Goal: Task Accomplishment & Management: Manage account settings

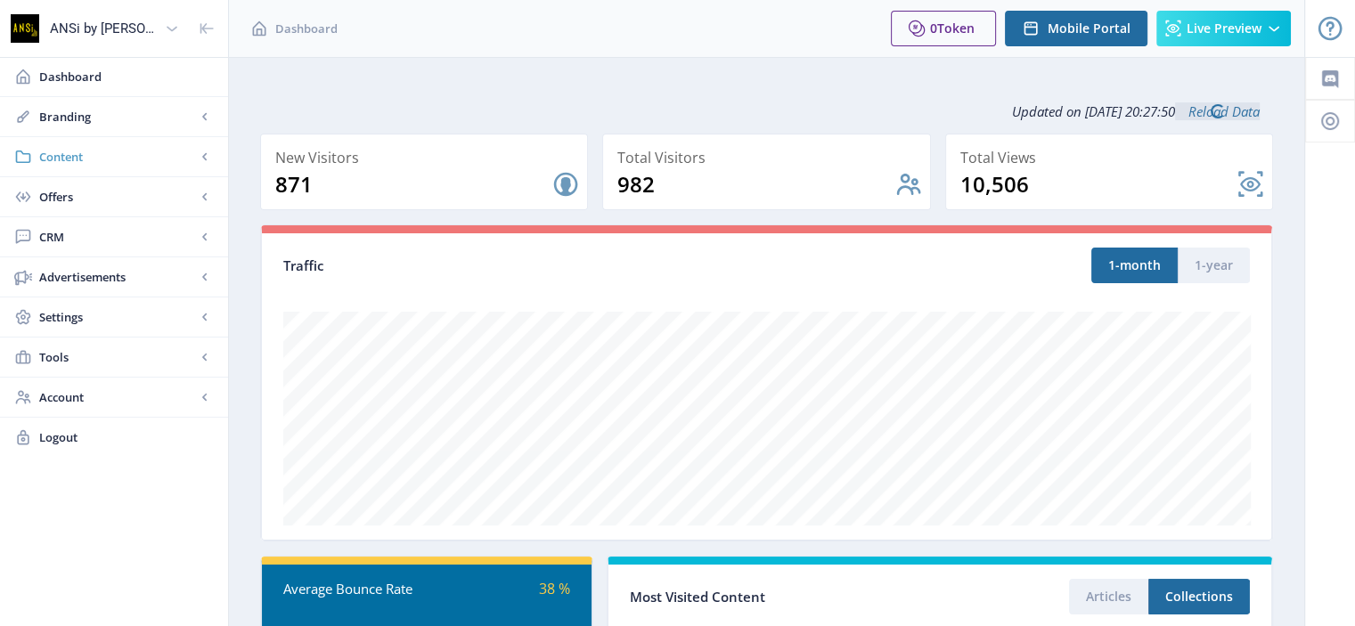
click at [60, 153] on span "Content" at bounding box center [117, 157] width 157 height 18
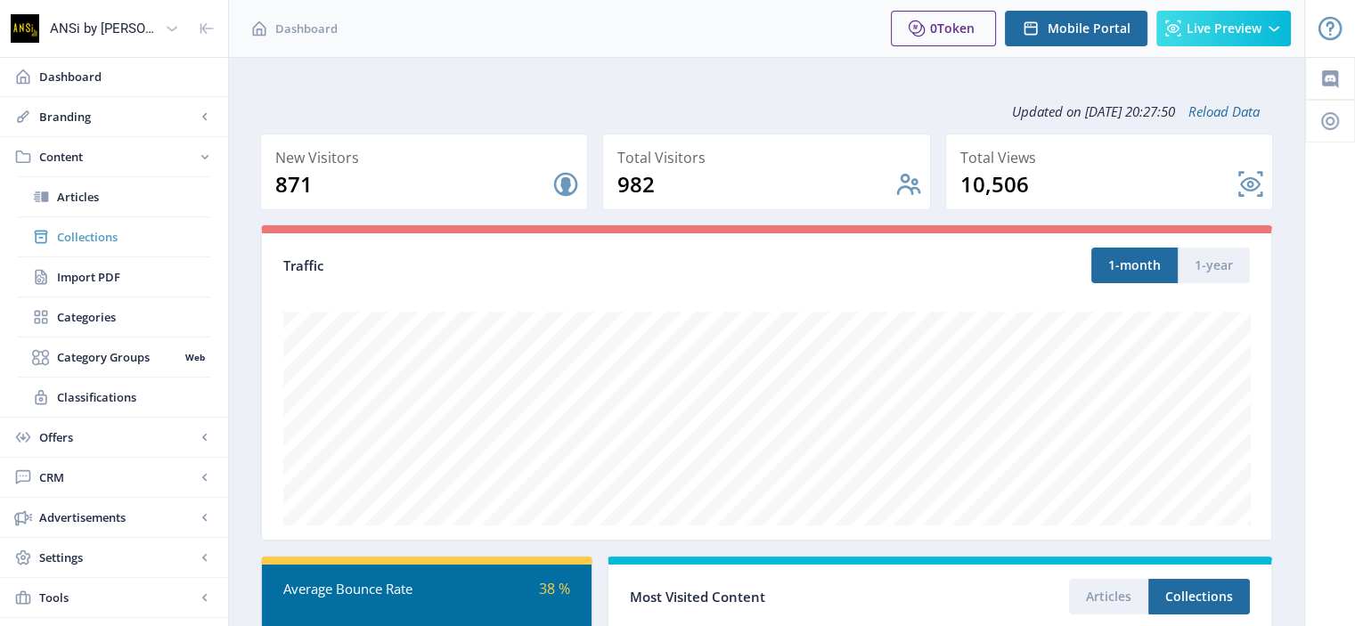
click at [85, 232] on span "Collections" at bounding box center [133, 237] width 153 height 18
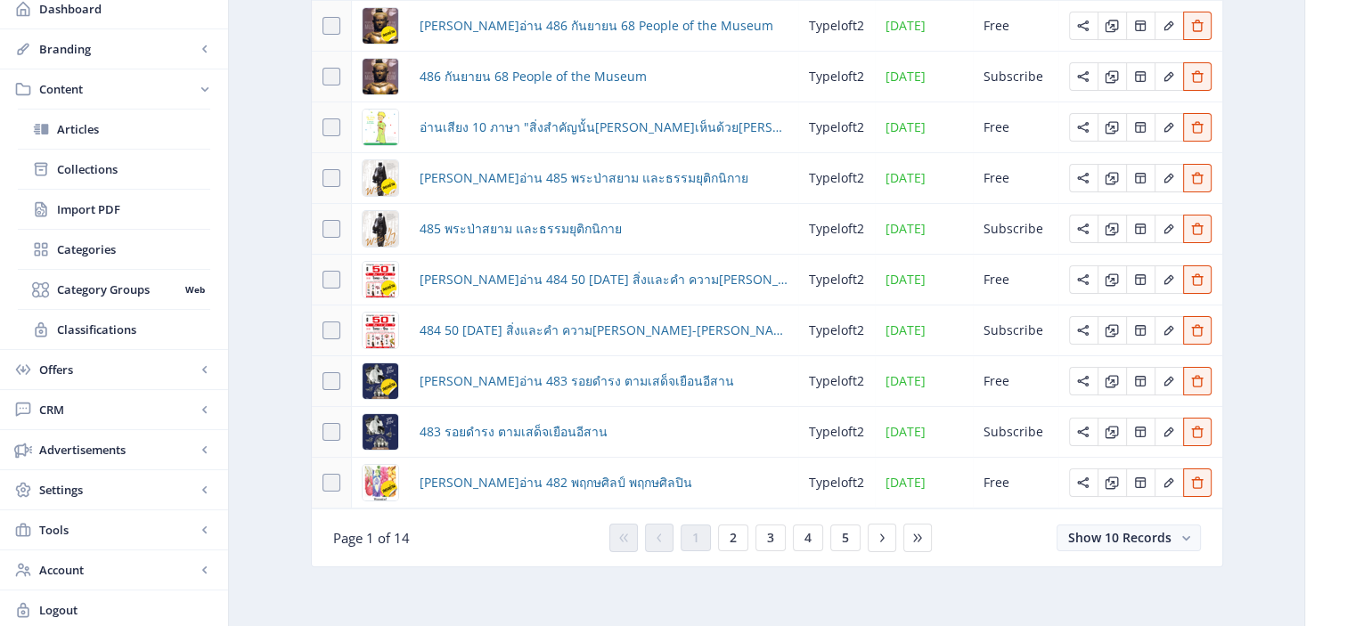
scroll to position [237, 0]
click at [912, 542] on icon at bounding box center [917, 540] width 14 height 14
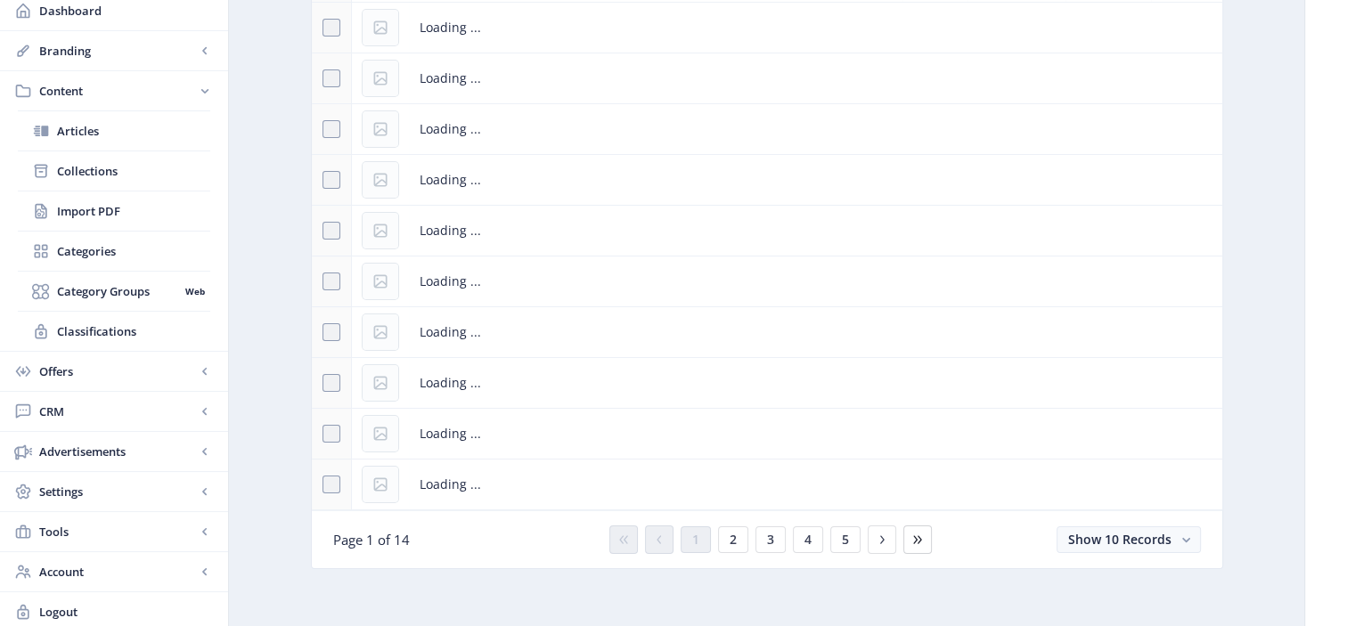
scroll to position [188, 0]
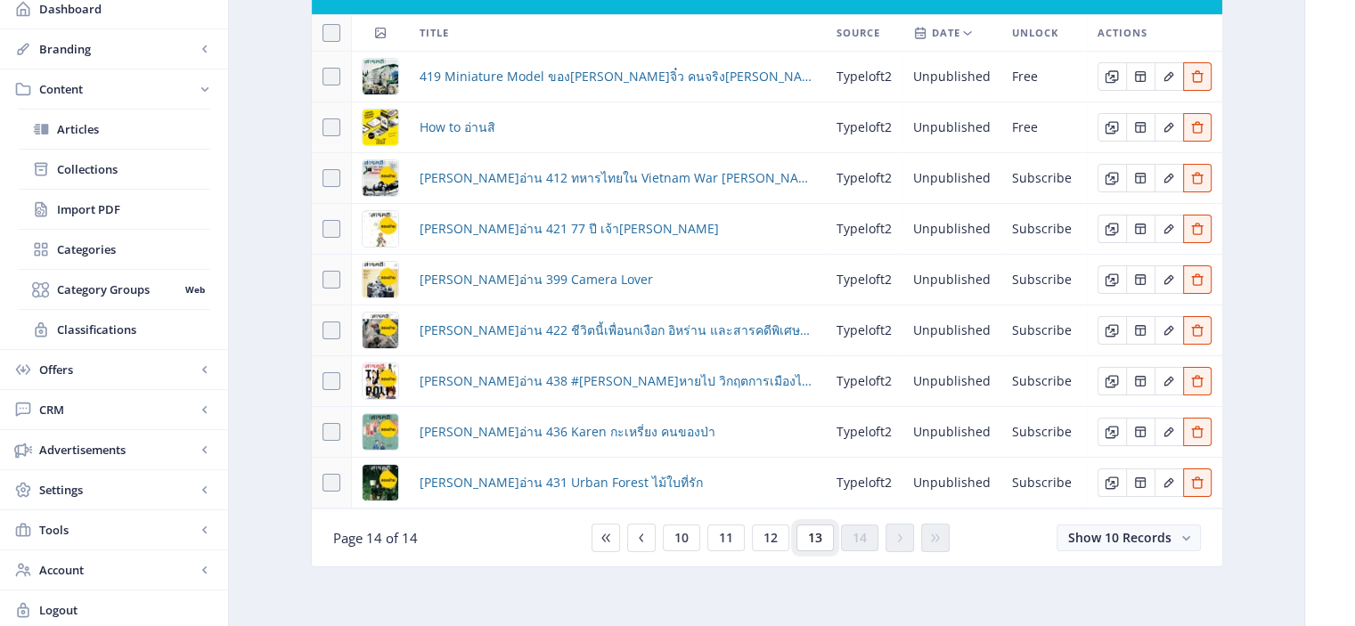
click at [809, 534] on span "13" at bounding box center [815, 538] width 14 height 14
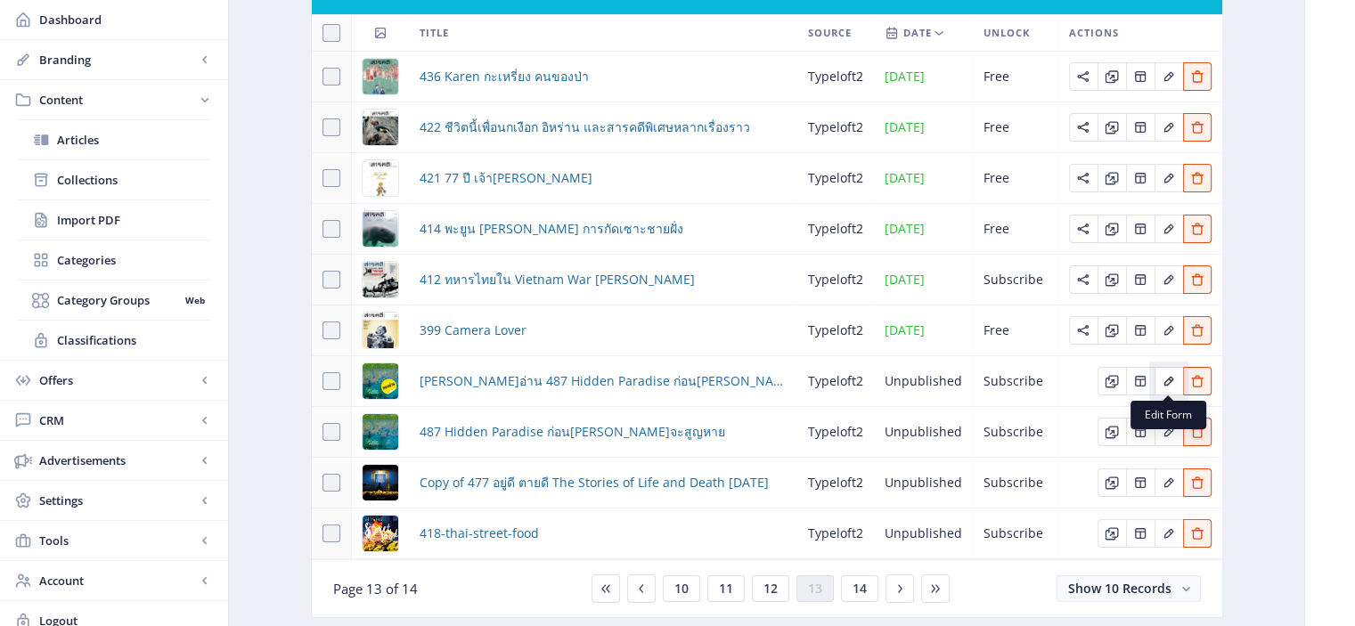
click at [1169, 382] on icon "Edit page" at bounding box center [1169, 382] width 10 height 10
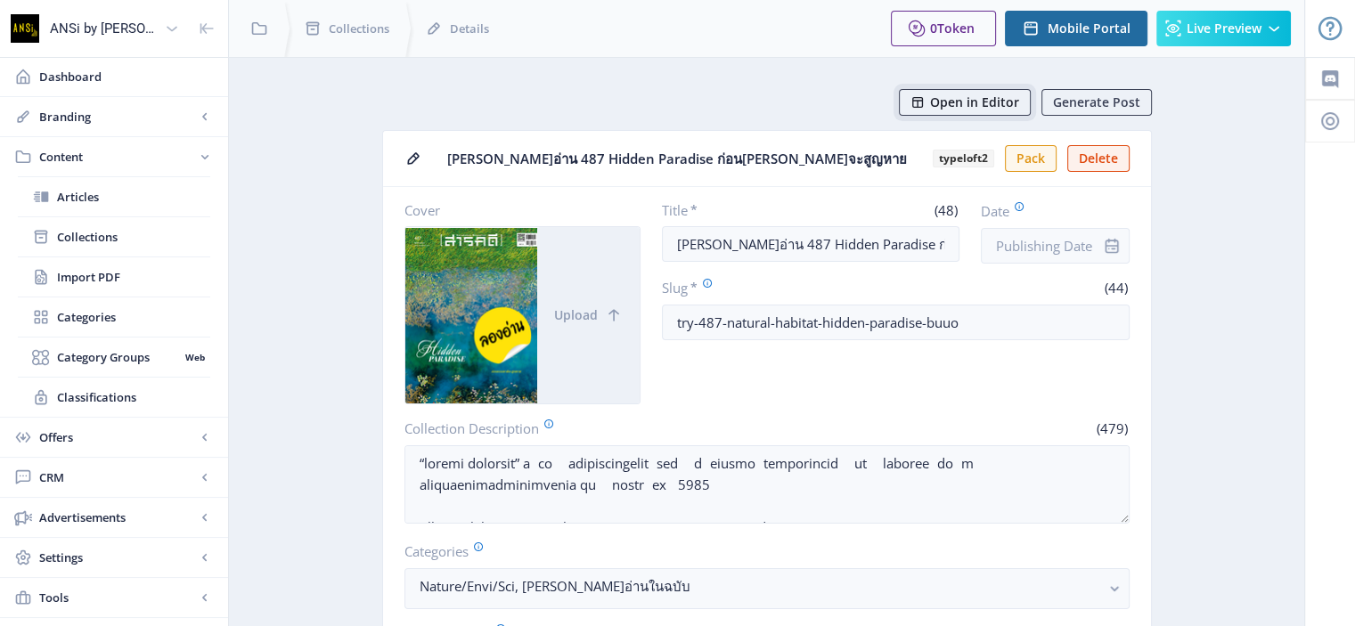
click at [969, 105] on span "Open in Editor" at bounding box center [974, 102] width 89 height 14
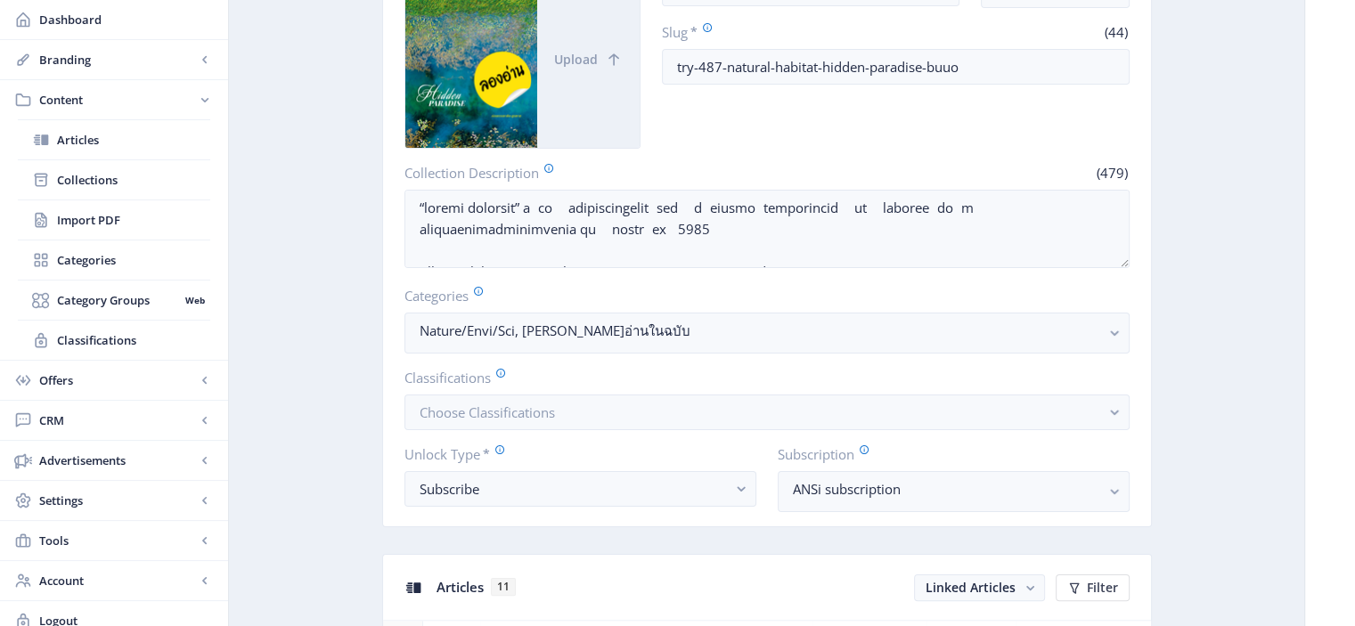
scroll to position [327, 0]
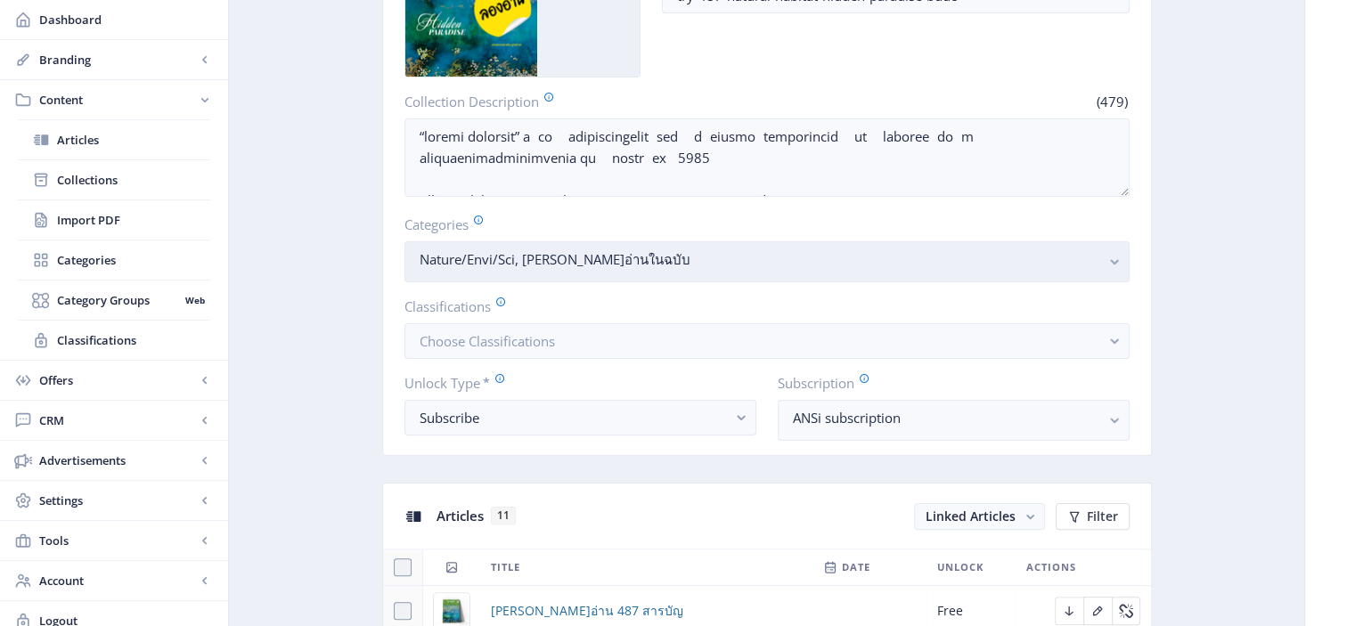
click at [1117, 260] on icon "button" at bounding box center [1114, 262] width 8 height 5
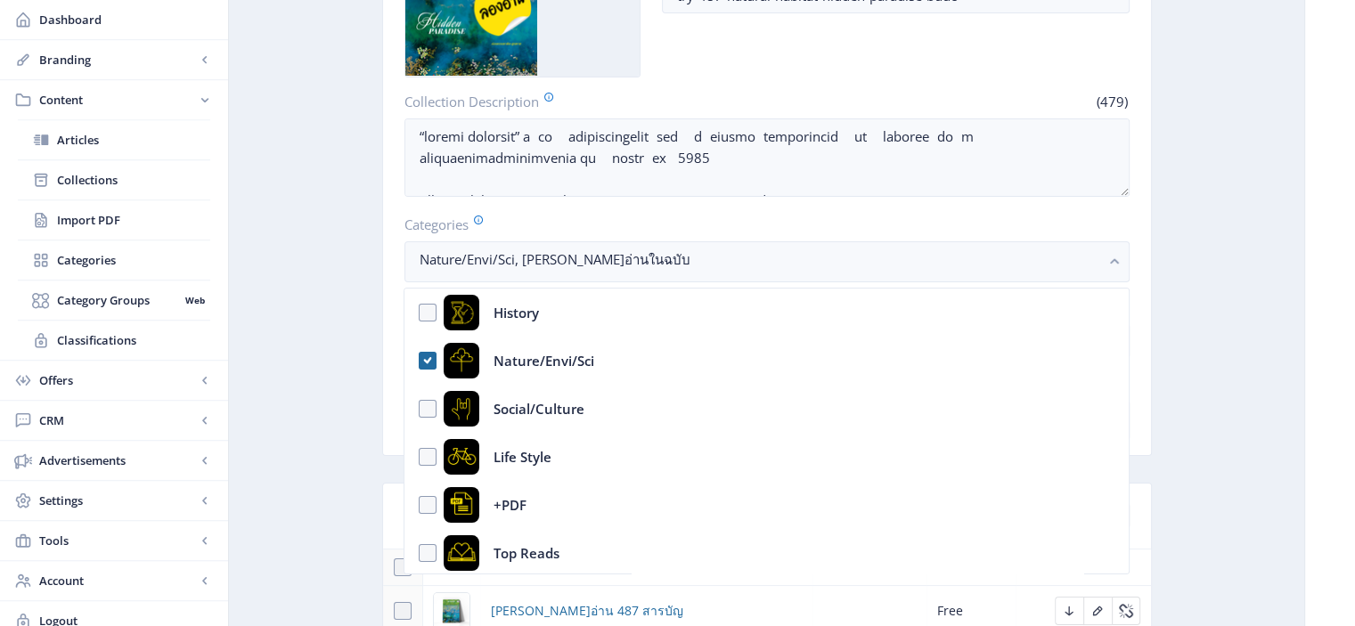
click at [421, 364] on nb-option "Nature/Envi/Sci" at bounding box center [765, 361] width 723 height 48
checkbox input "false"
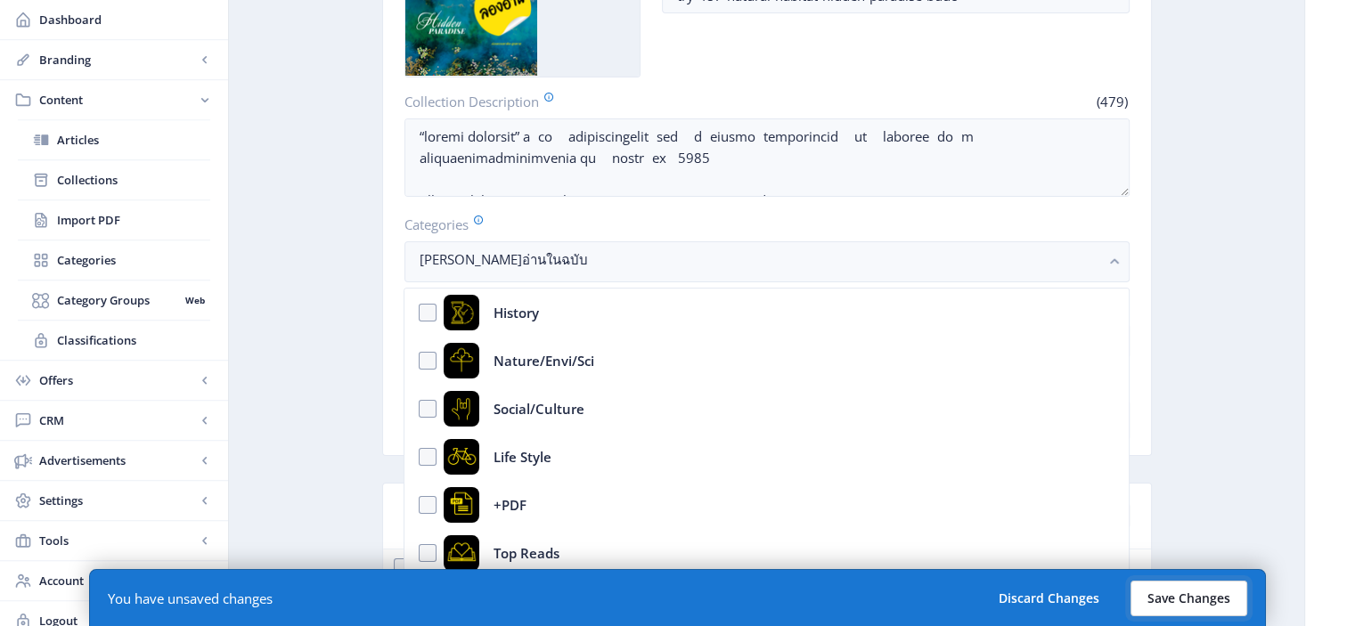
click at [1196, 601] on button "Save Changes" at bounding box center [1189, 599] width 117 height 36
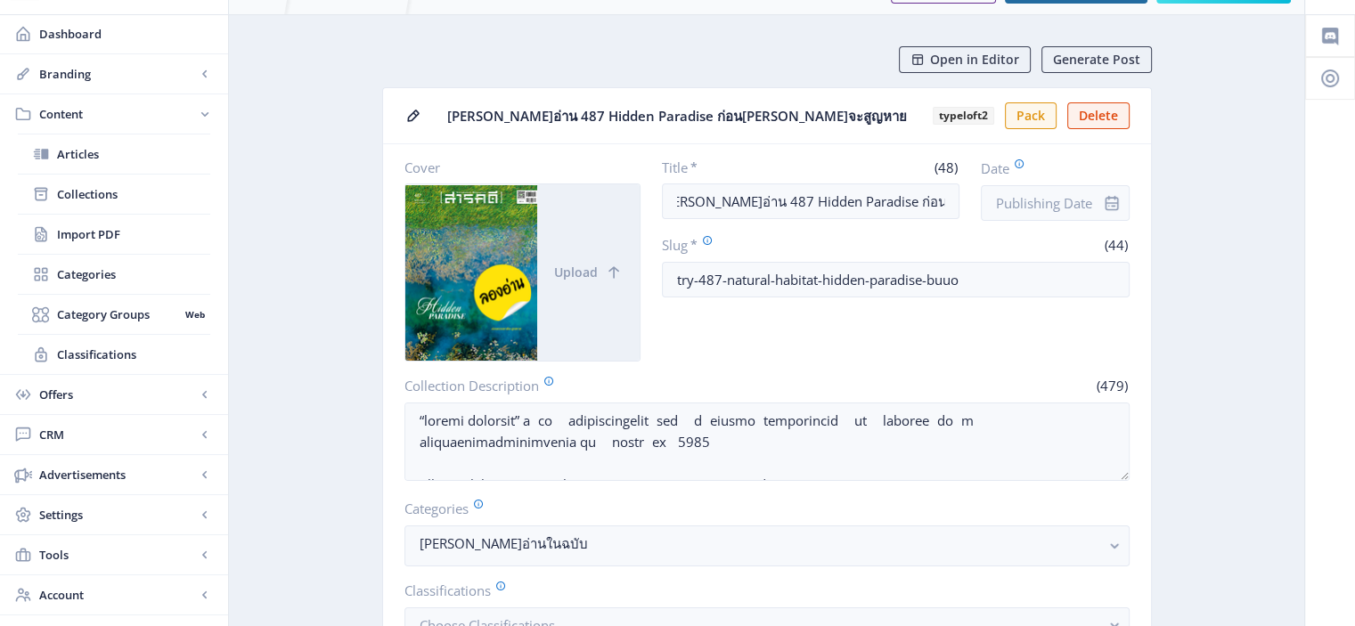
scroll to position [44, 0]
click at [971, 277] on input "try-487-natural-habitat-hidden-paradise-buuo" at bounding box center [896, 279] width 468 height 36
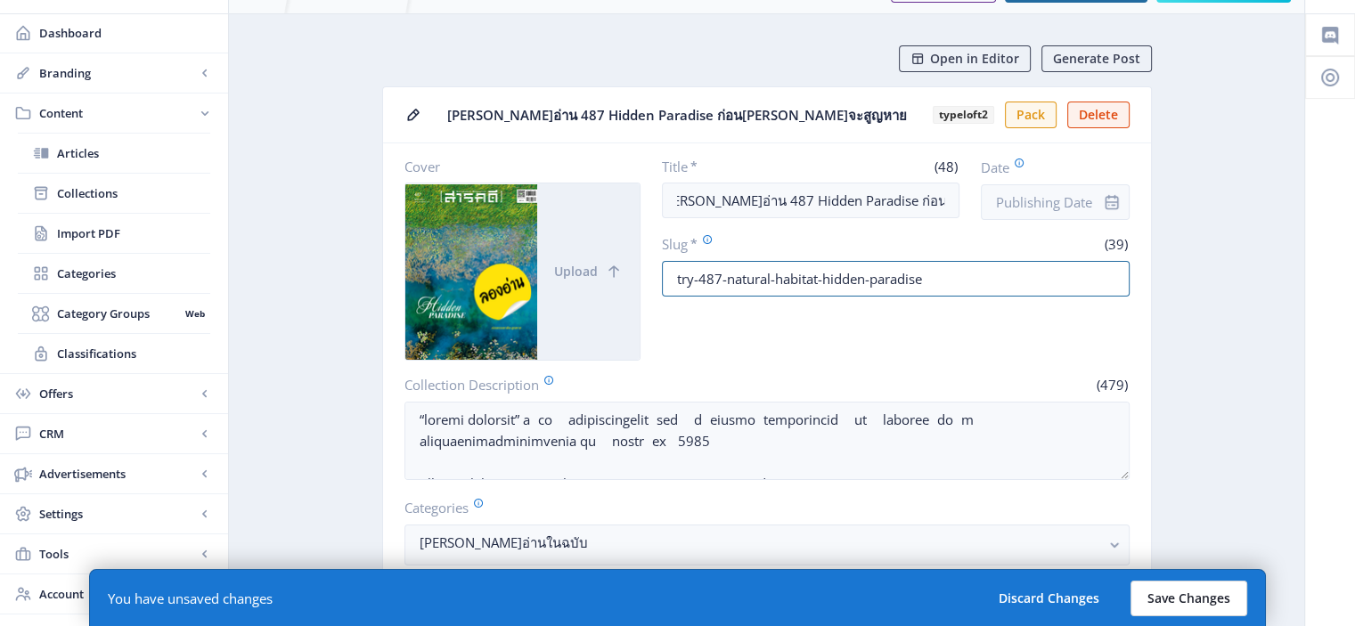
type input "try-487-natural-habitat-hidden-paradise"
click at [1194, 603] on button "Save Changes" at bounding box center [1189, 599] width 117 height 36
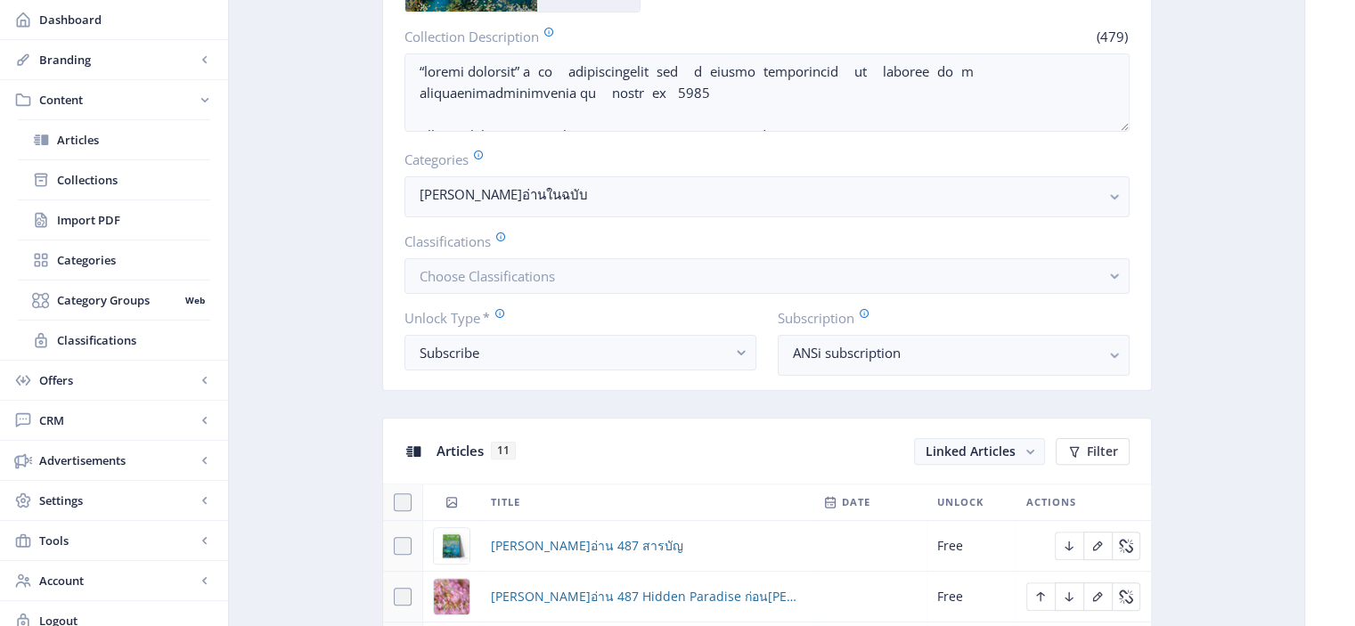
scroll to position [391, 0]
click at [739, 352] on rect "button" at bounding box center [741, 354] width 20 height 20
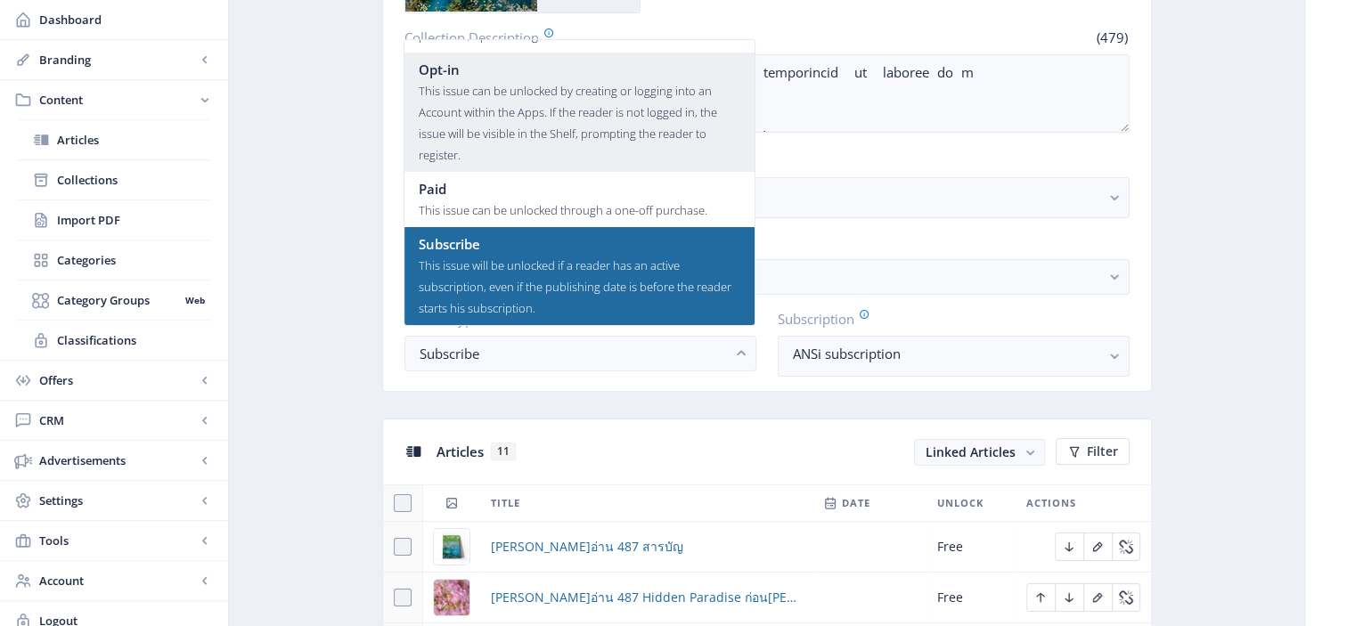
scroll to position [0, 0]
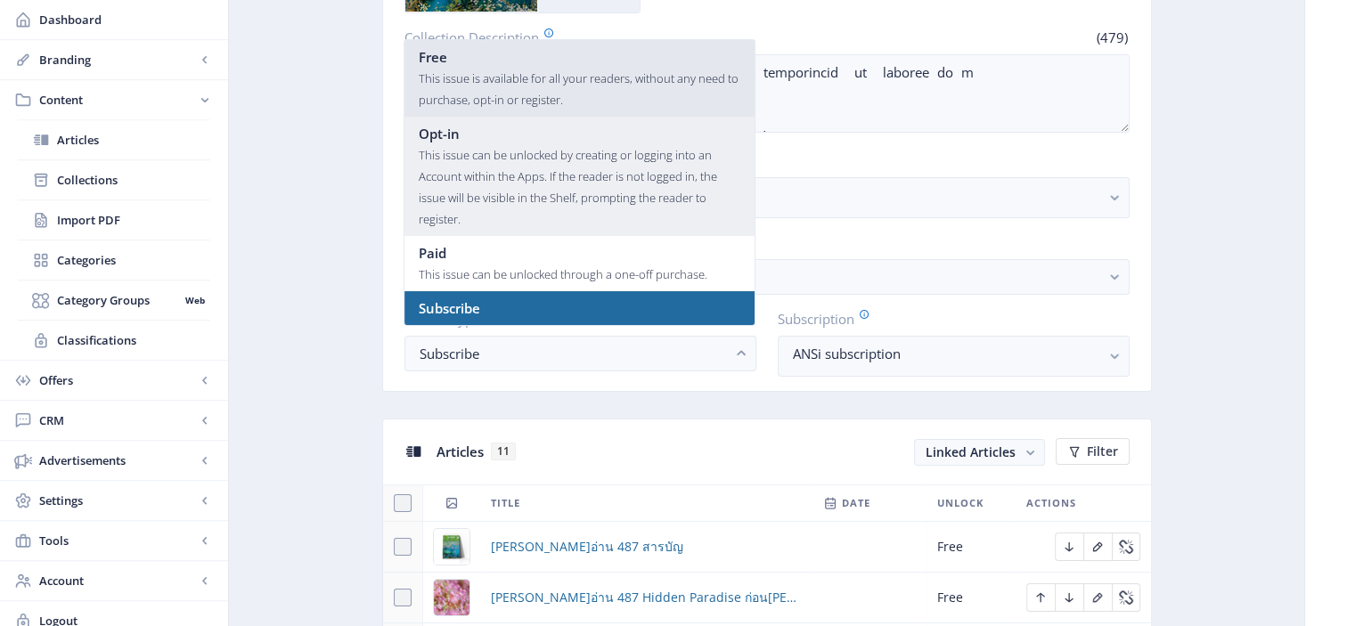
click at [543, 81] on div "This issue is available for all your readers, without any need to purchase, opt…" at bounding box center [580, 89] width 322 height 43
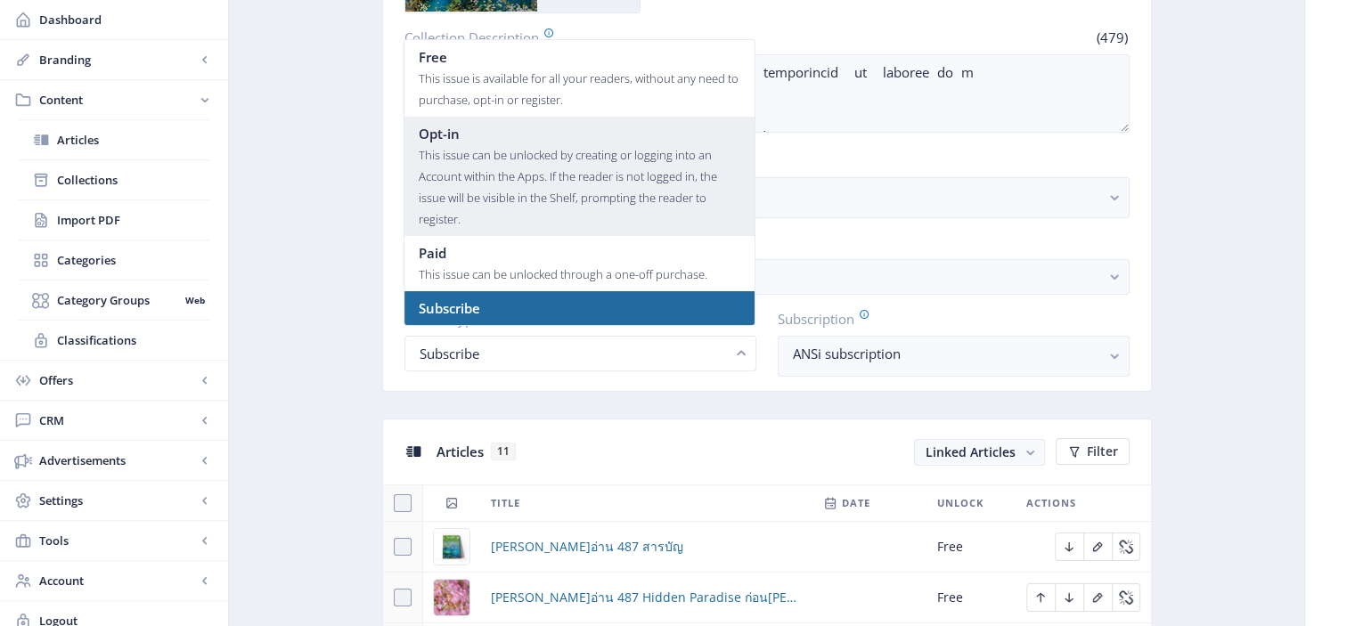
scroll to position [391, 0]
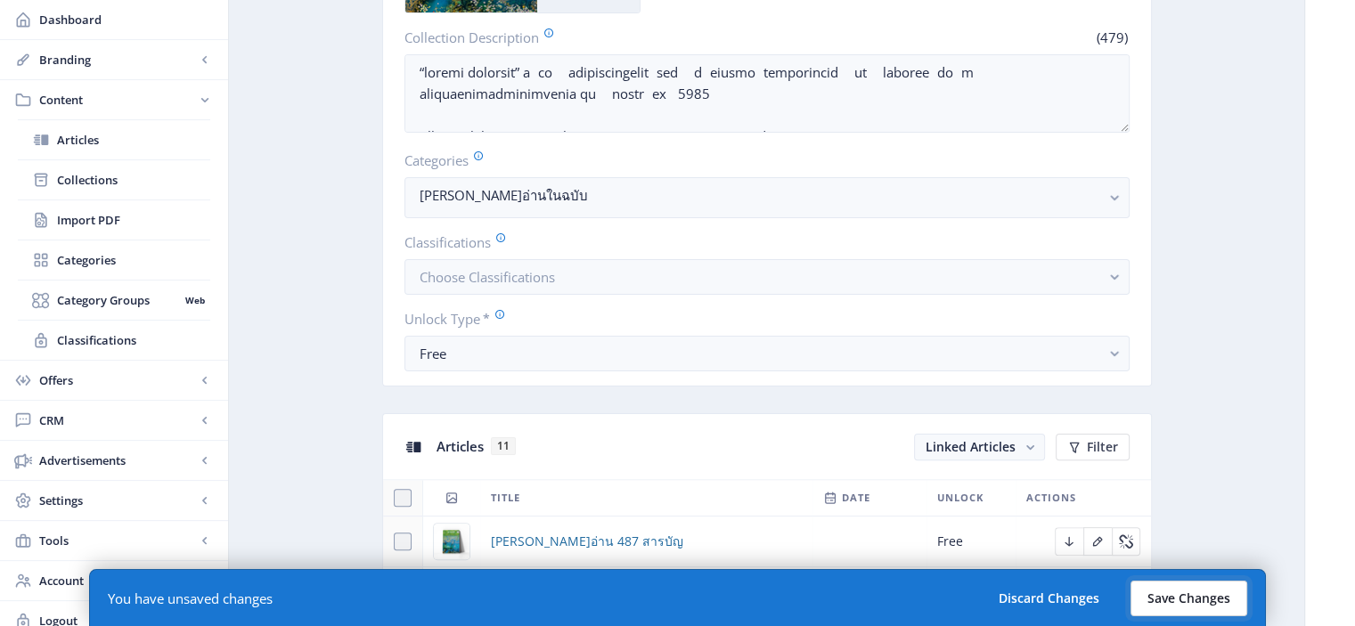
click at [1169, 592] on button "Save Changes" at bounding box center [1189, 599] width 117 height 36
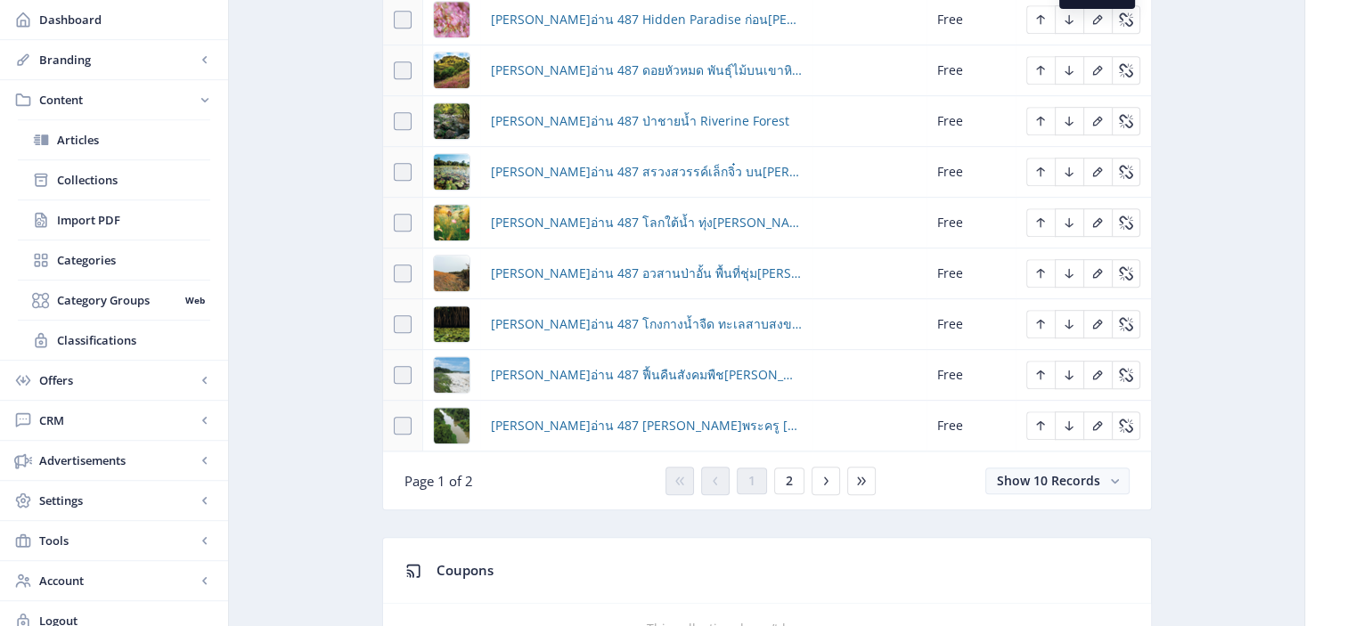
scroll to position [970, 0]
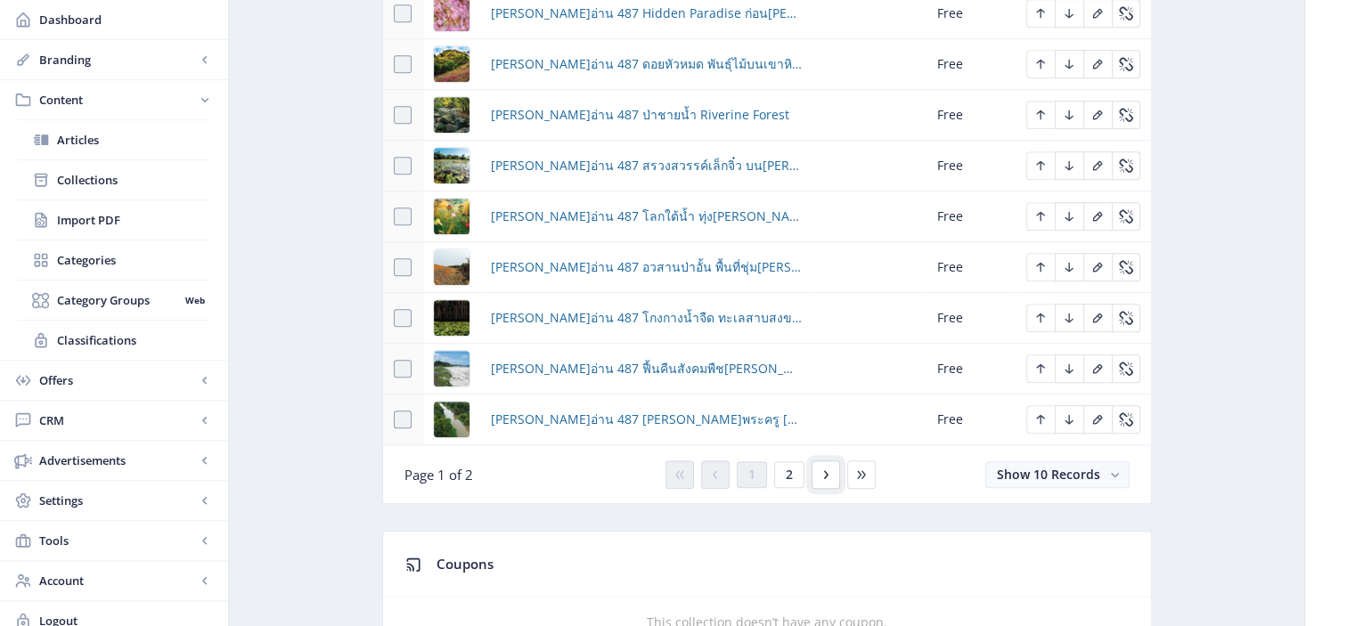
click at [826, 468] on icon at bounding box center [826, 475] width 14 height 14
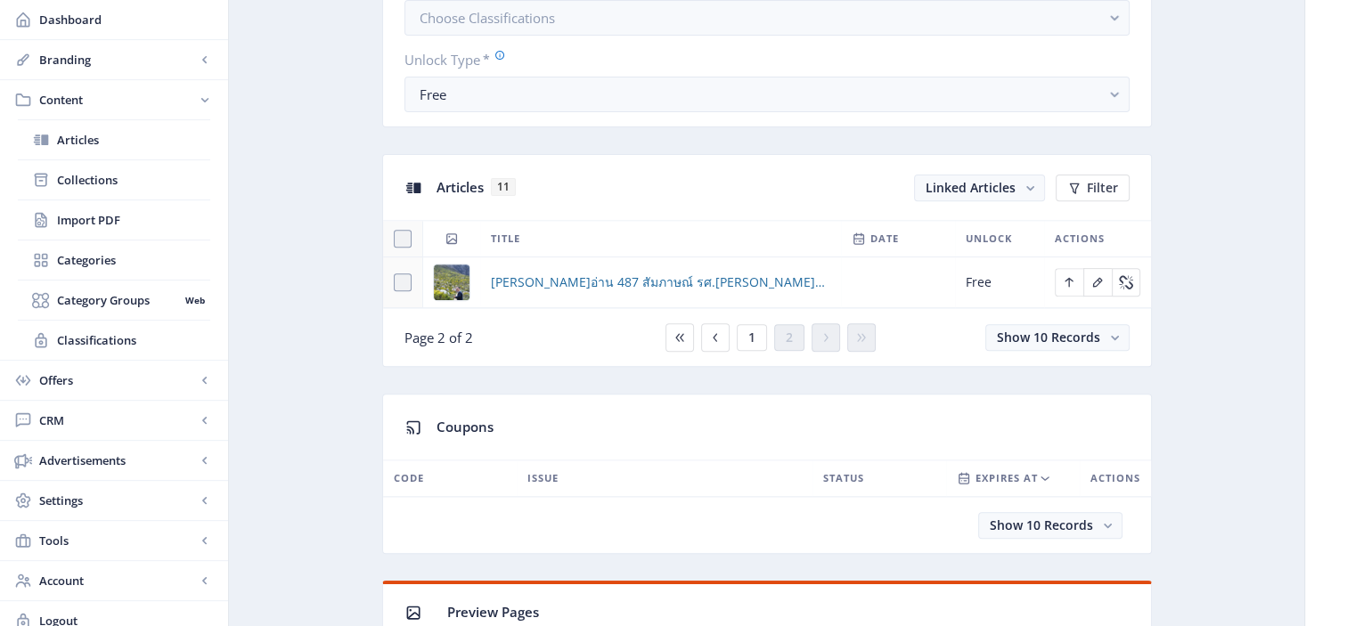
scroll to position [651, 0]
click at [711, 334] on icon at bounding box center [715, 337] width 14 height 14
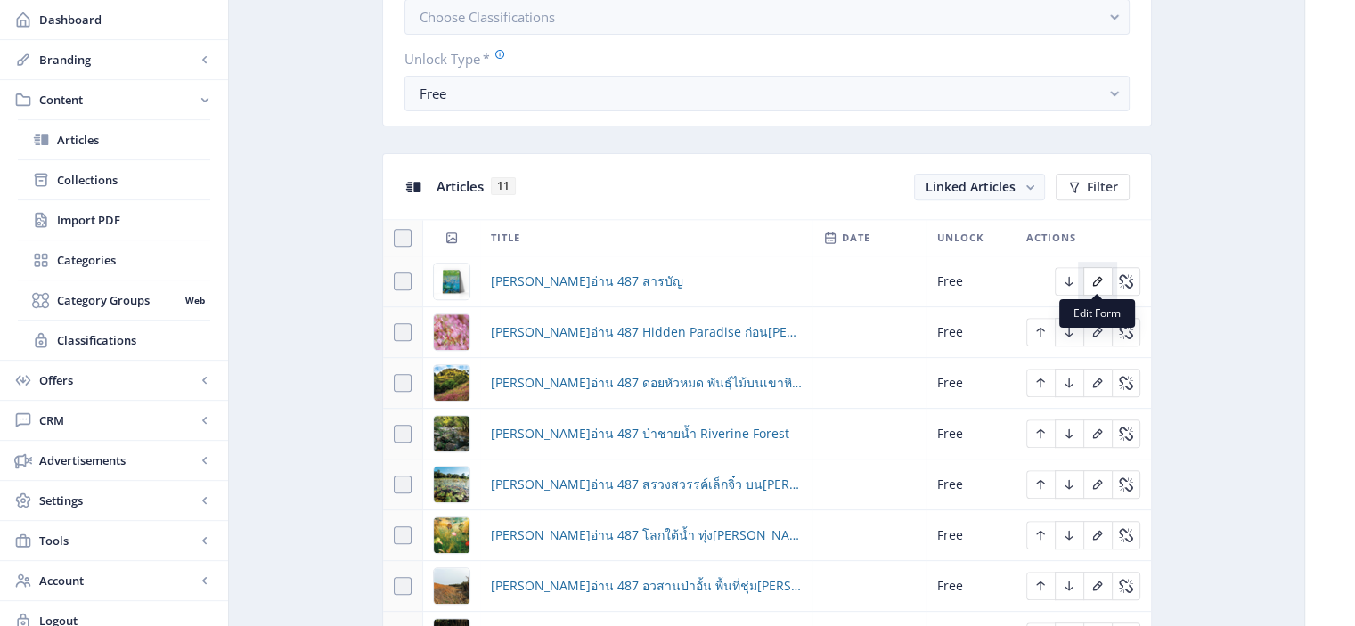
click at [1098, 274] on icon "Edit page" at bounding box center [1097, 281] width 14 height 14
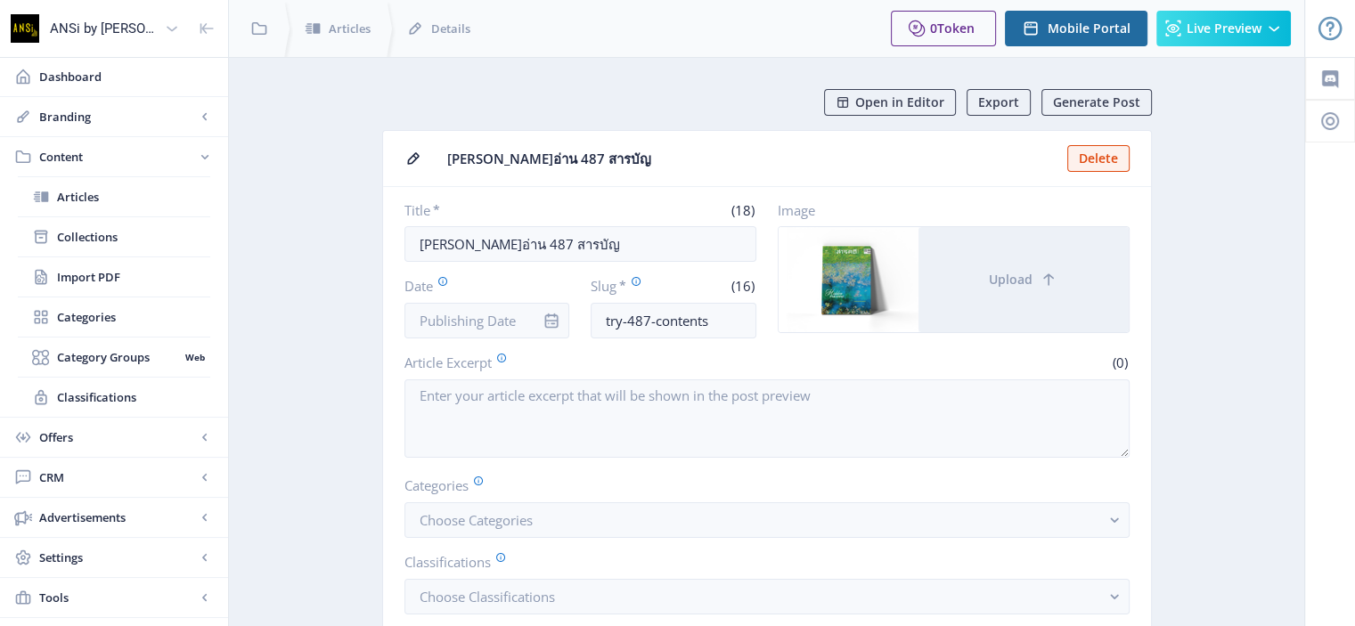
scroll to position [124, 0]
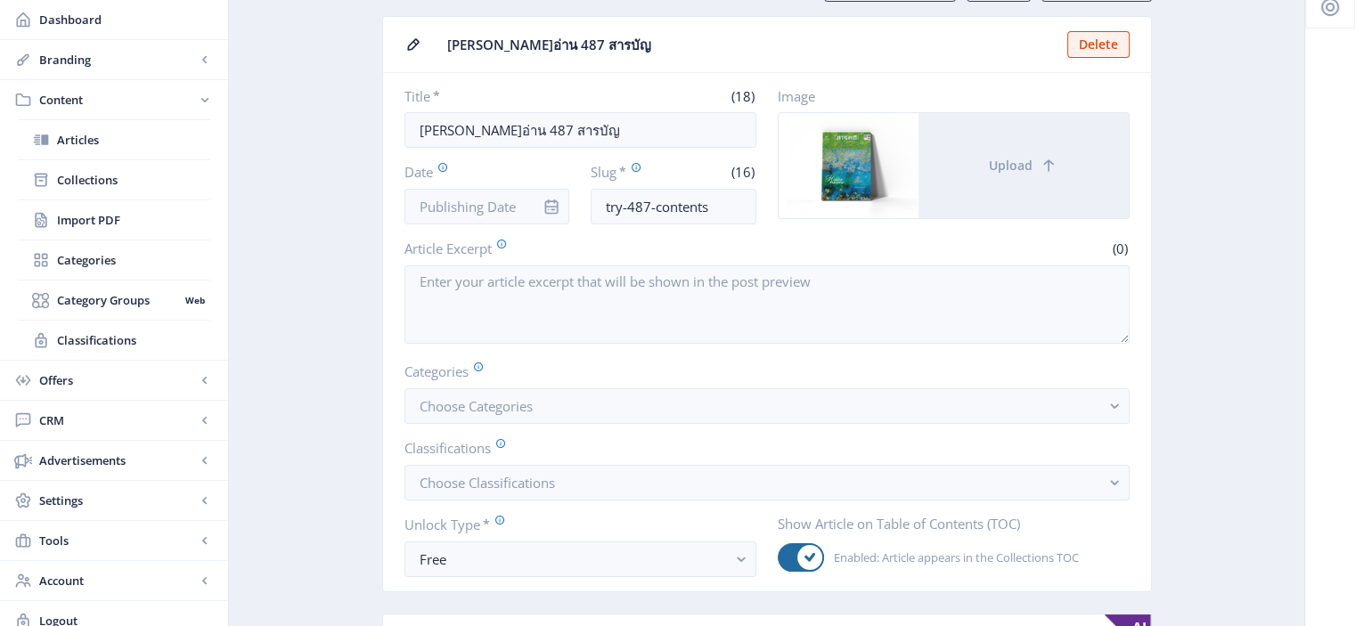
scroll to position [114, 0]
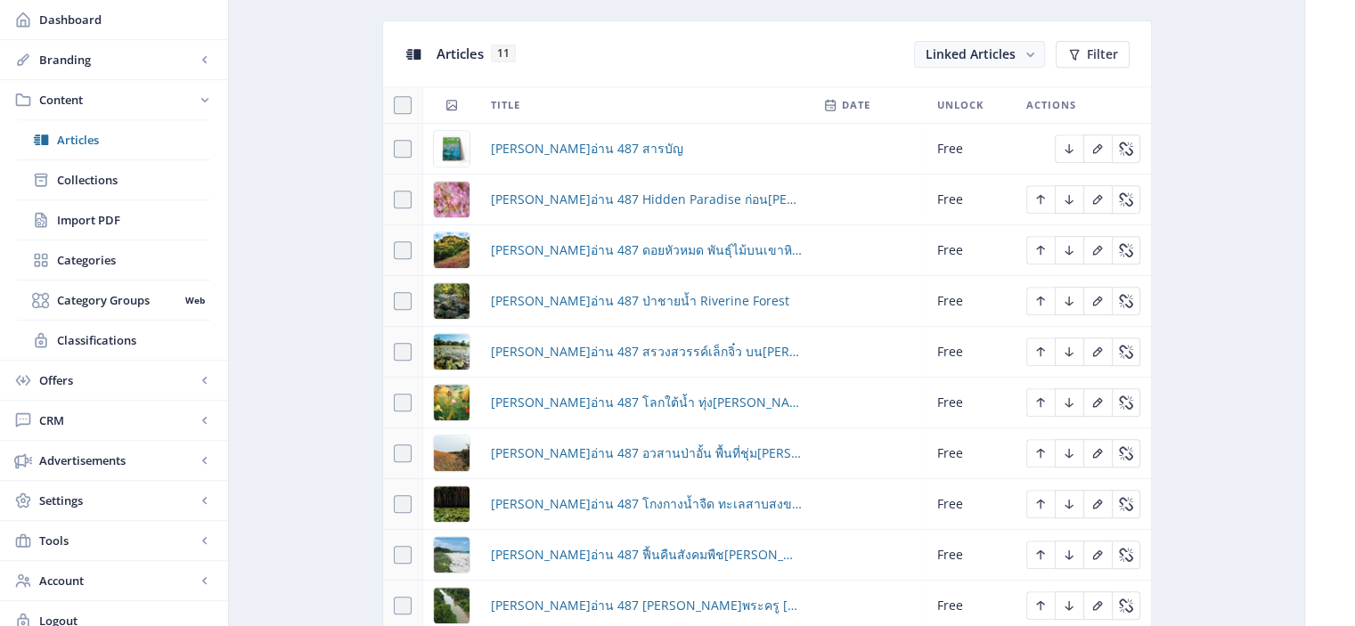
scroll to position [784, 0]
click at [1094, 248] on icon "Edit page" at bounding box center [1098, 251] width 10 height 10
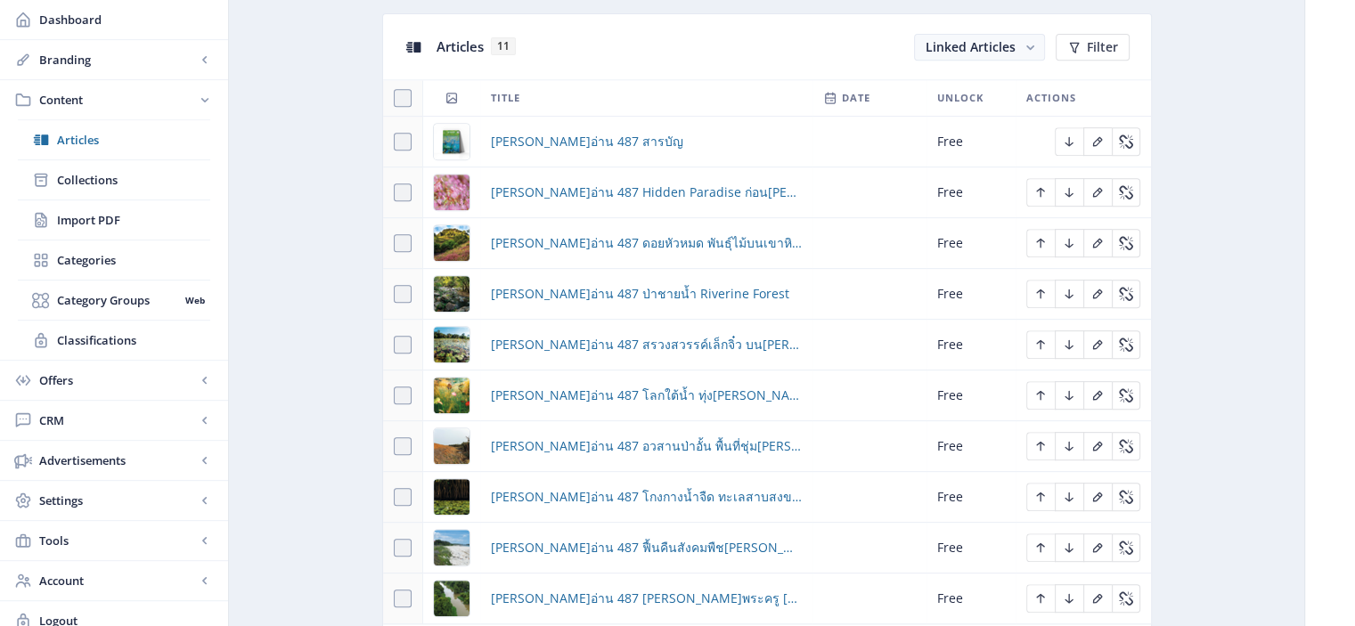
scroll to position [790, 0]
click at [1091, 188] on icon "Edit page" at bounding box center [1097, 193] width 14 height 14
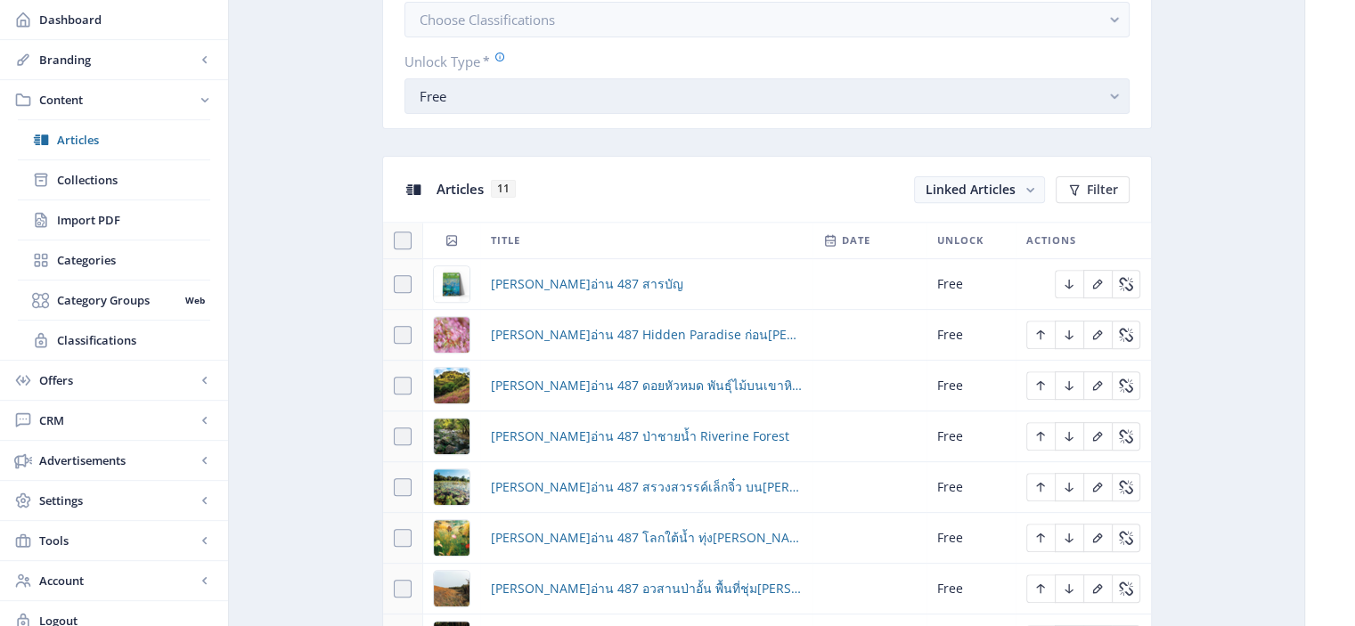
scroll to position [851, 0]
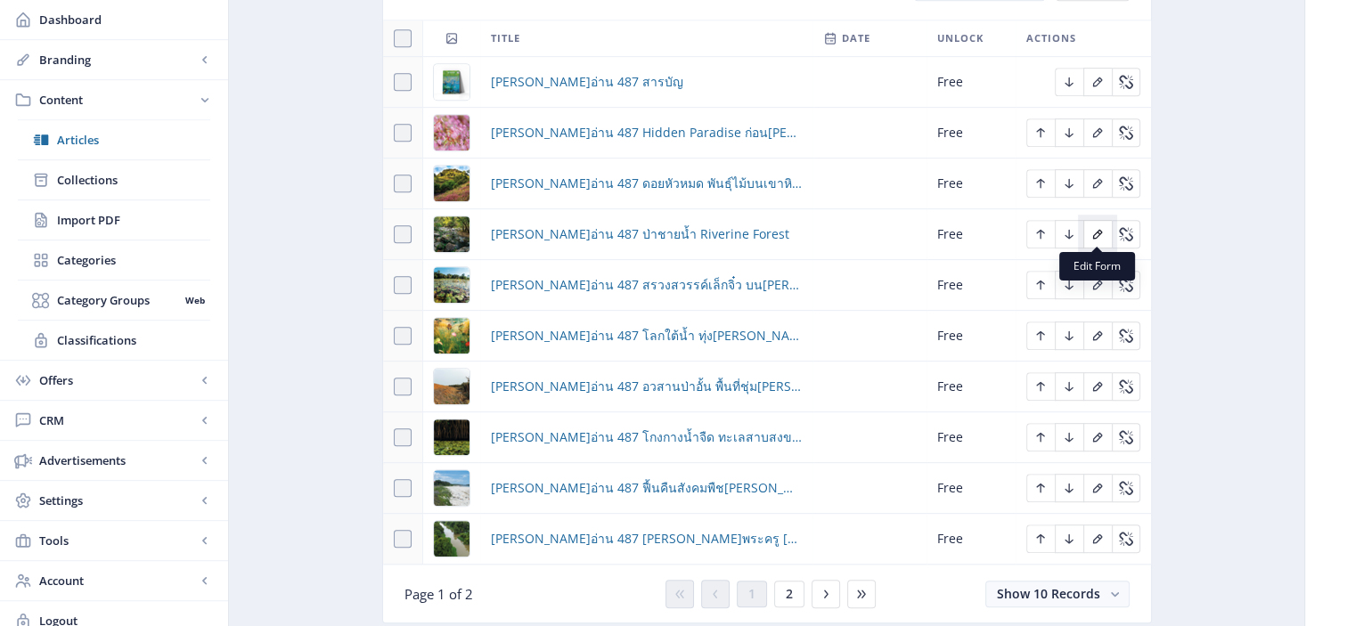
click at [1094, 229] on icon "Edit page" at bounding box center [1097, 234] width 14 height 14
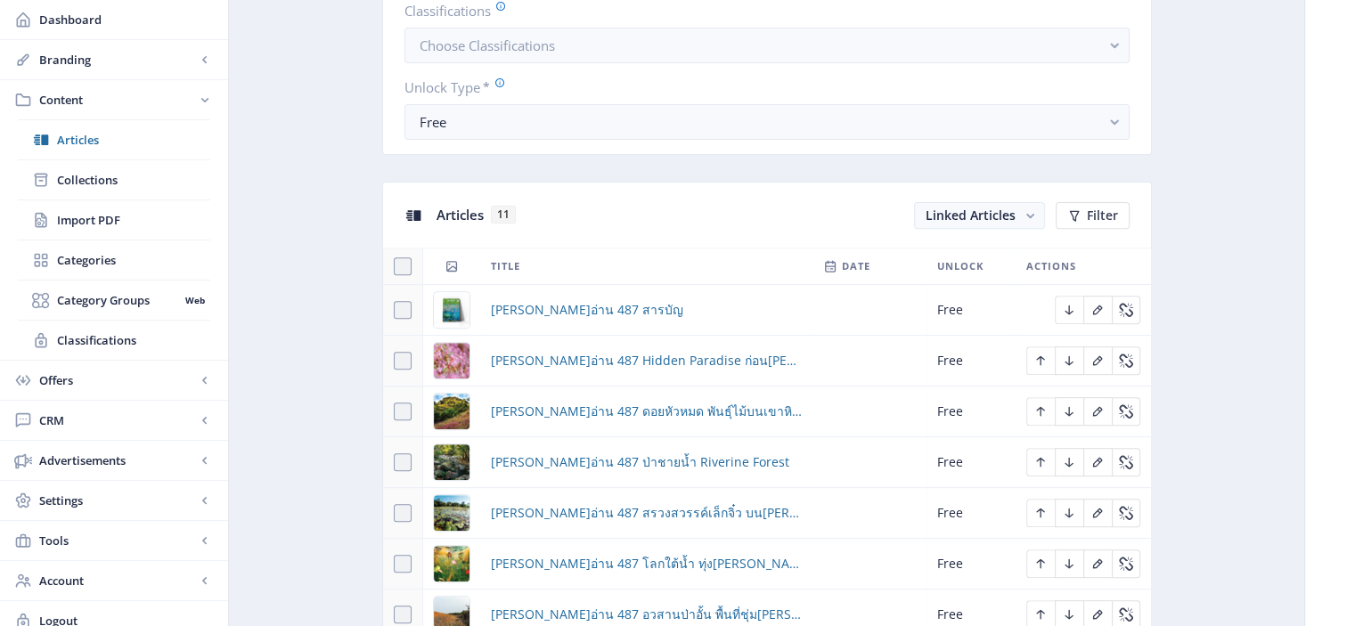
scroll to position [934, 0]
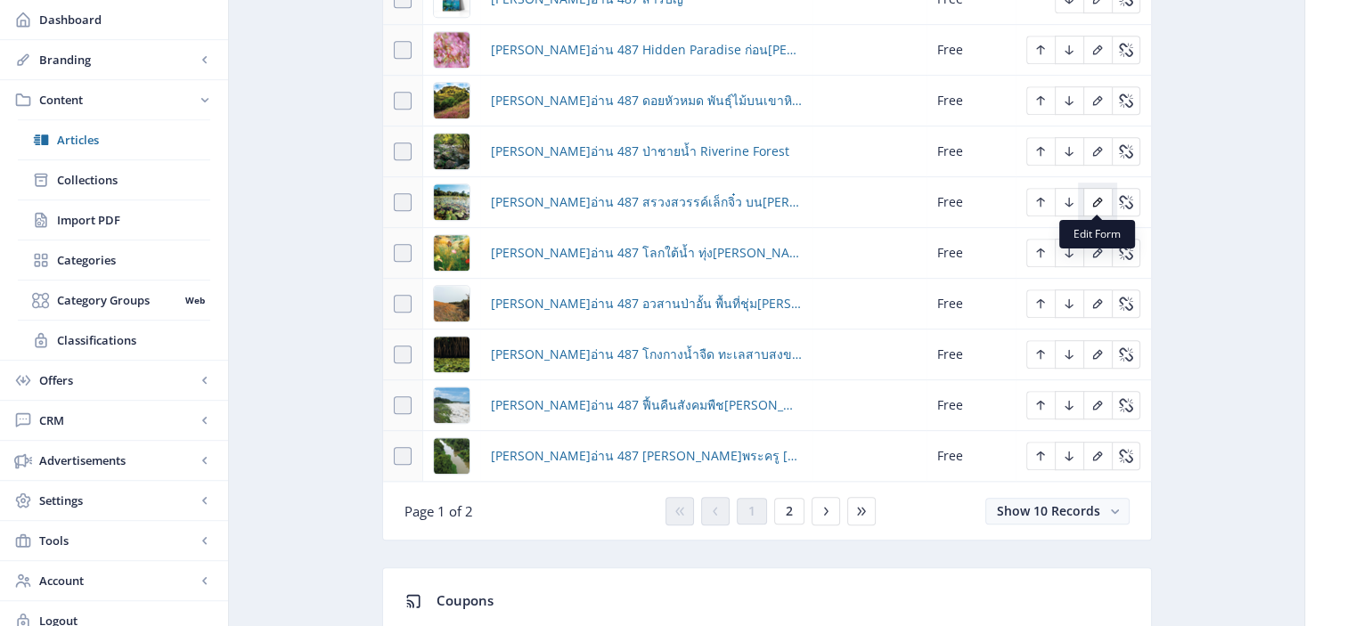
click at [1094, 198] on icon "Edit page" at bounding box center [1097, 202] width 14 height 14
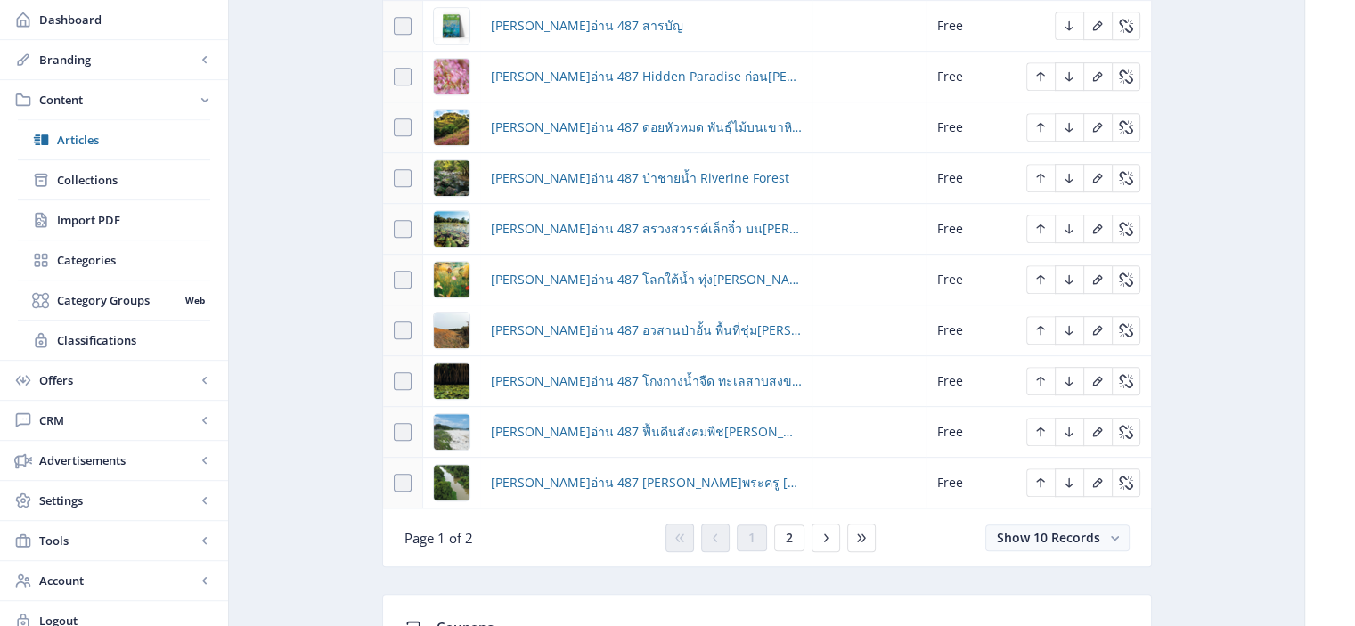
scroll to position [978, 0]
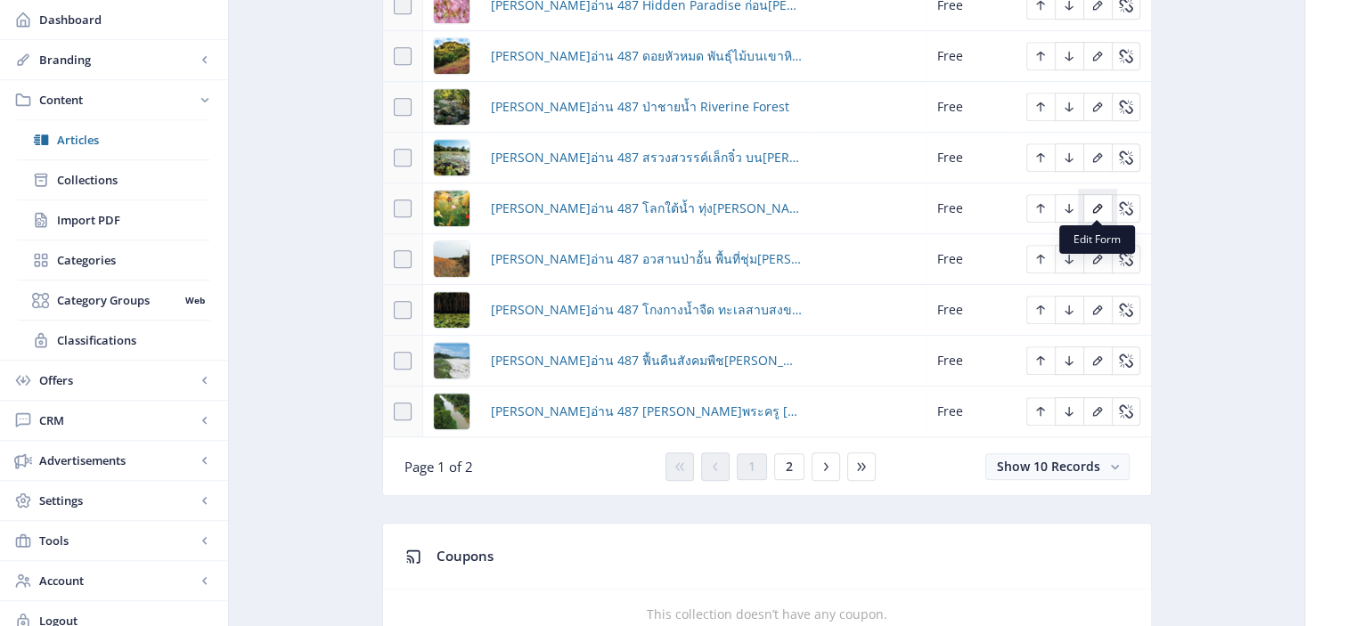
click at [1101, 204] on icon "Edit page" at bounding box center [1097, 208] width 14 height 14
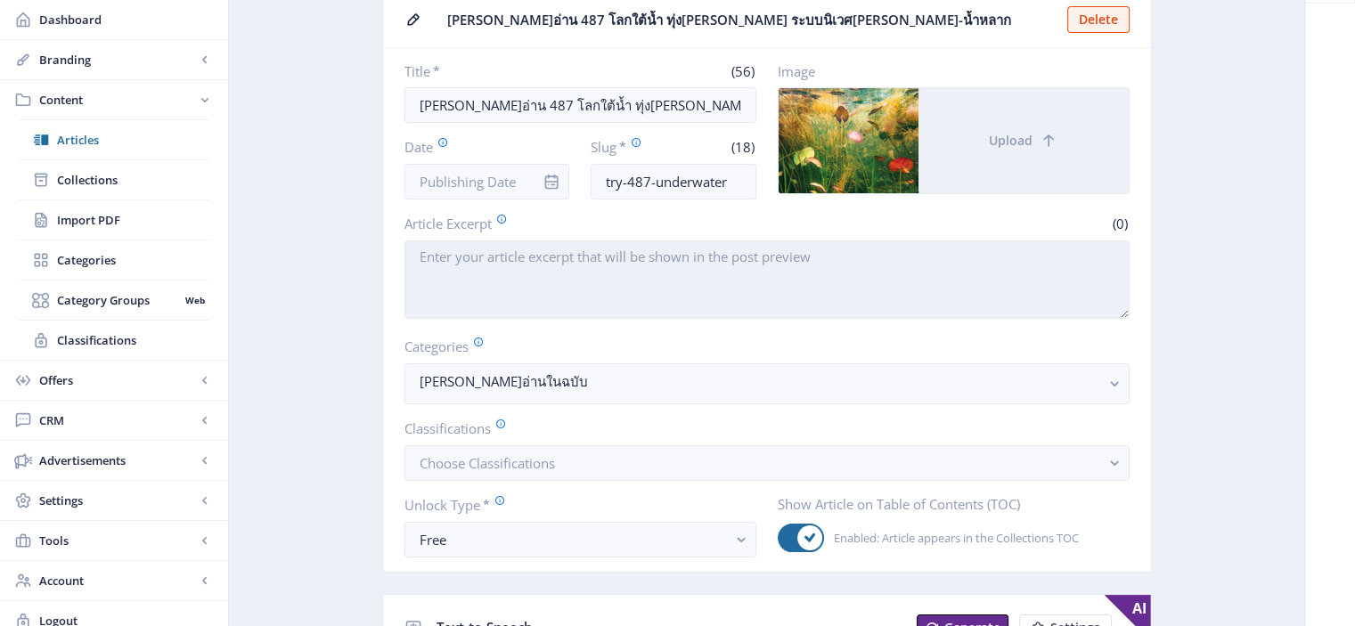
scroll to position [96, 0]
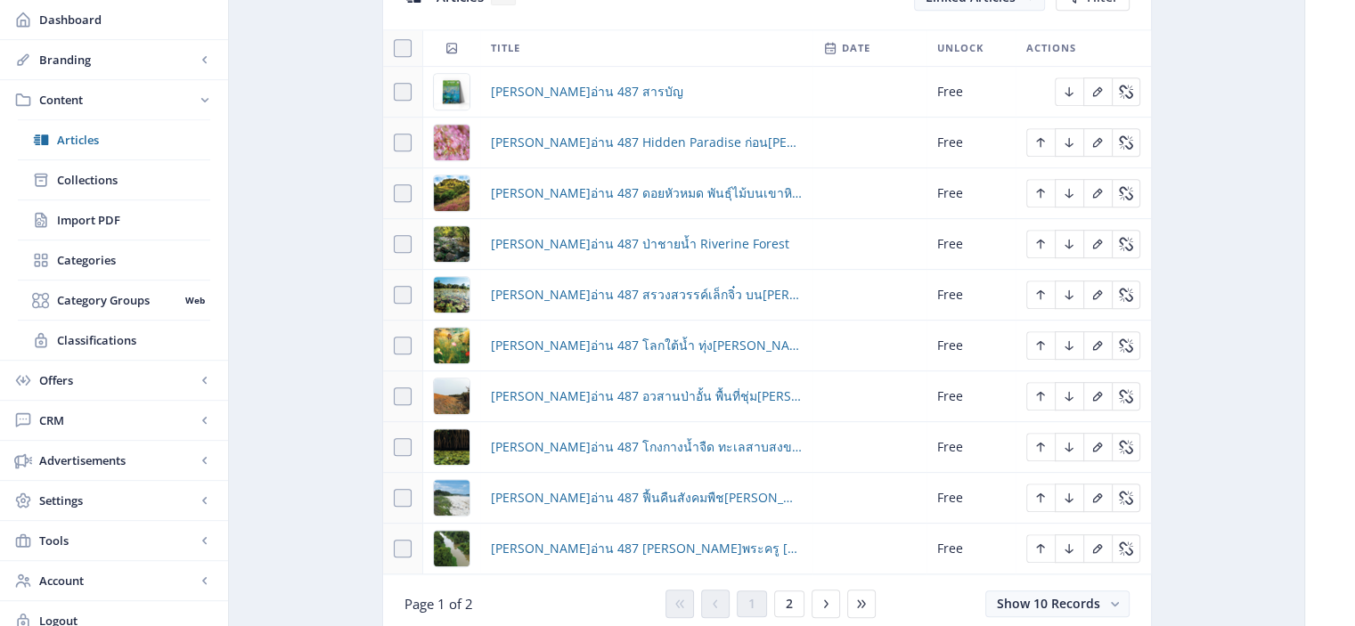
scroll to position [1011, 0]
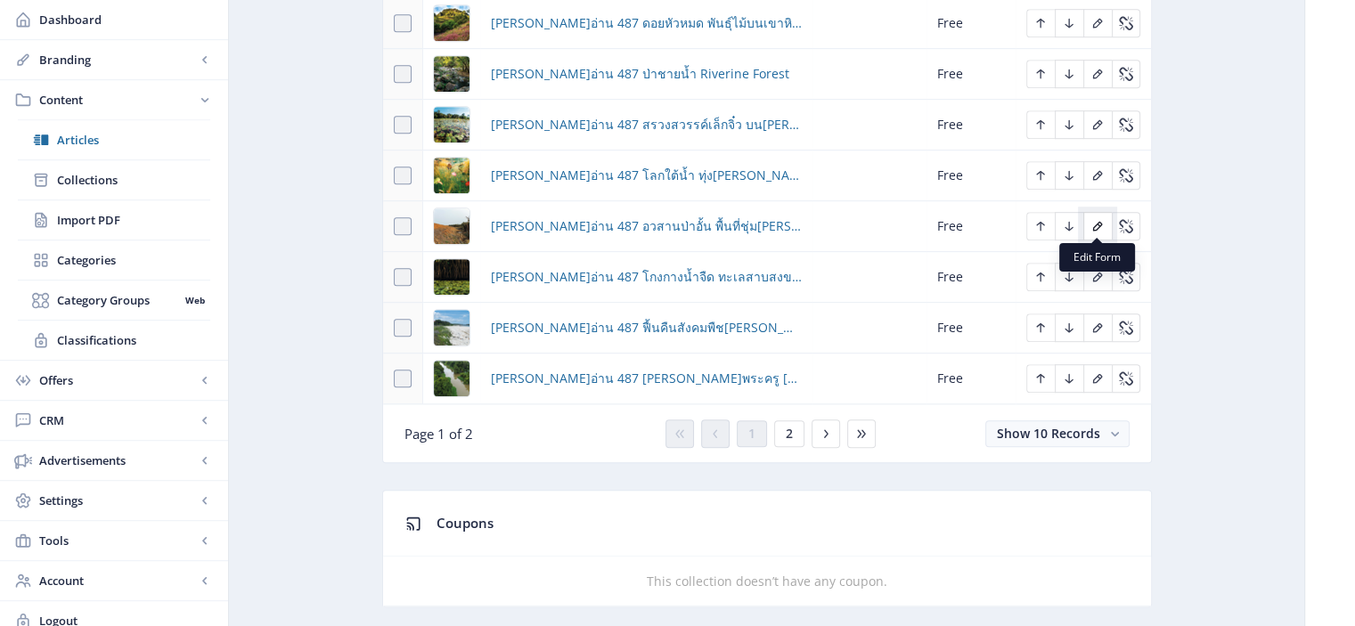
click at [1094, 220] on icon "Edit page" at bounding box center [1097, 226] width 14 height 14
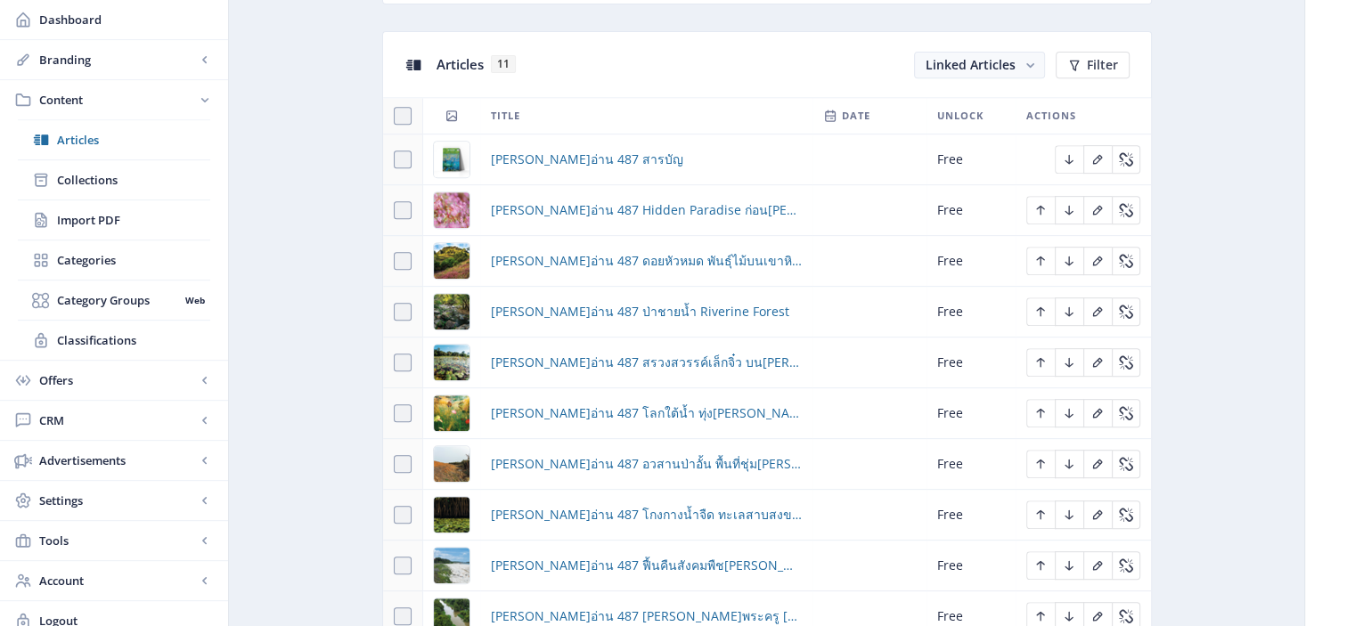
scroll to position [1000, 0]
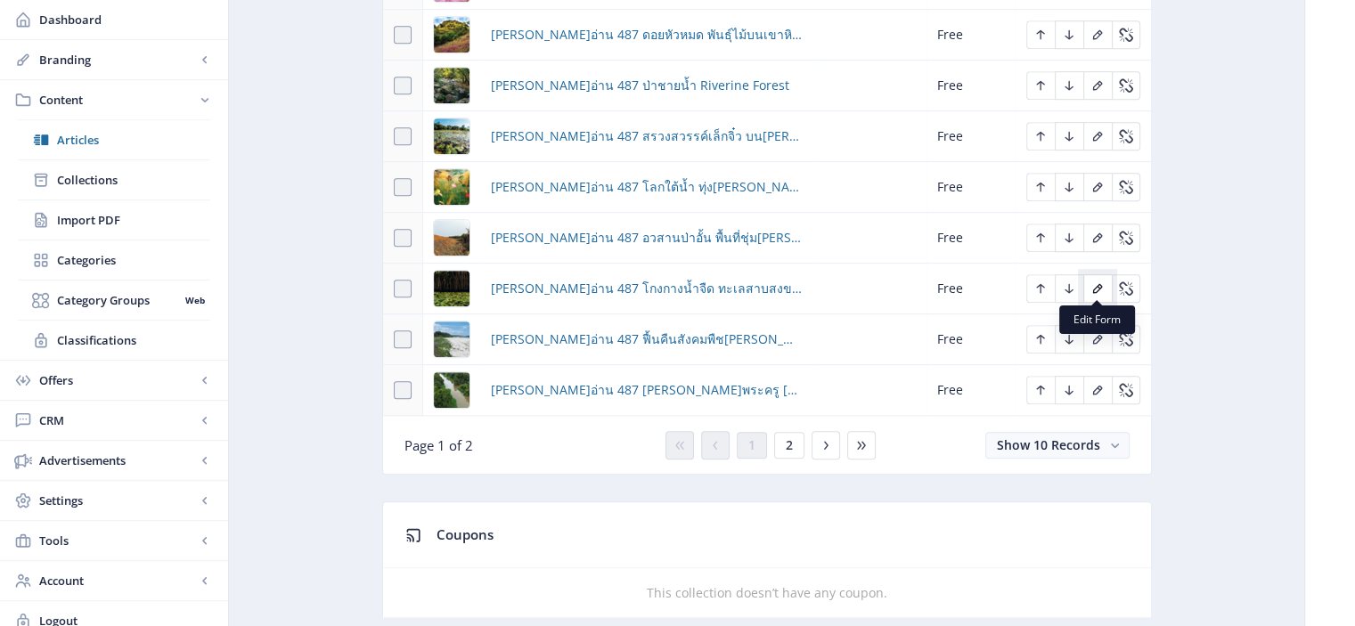
click at [1091, 282] on icon "Edit page" at bounding box center [1097, 289] width 14 height 14
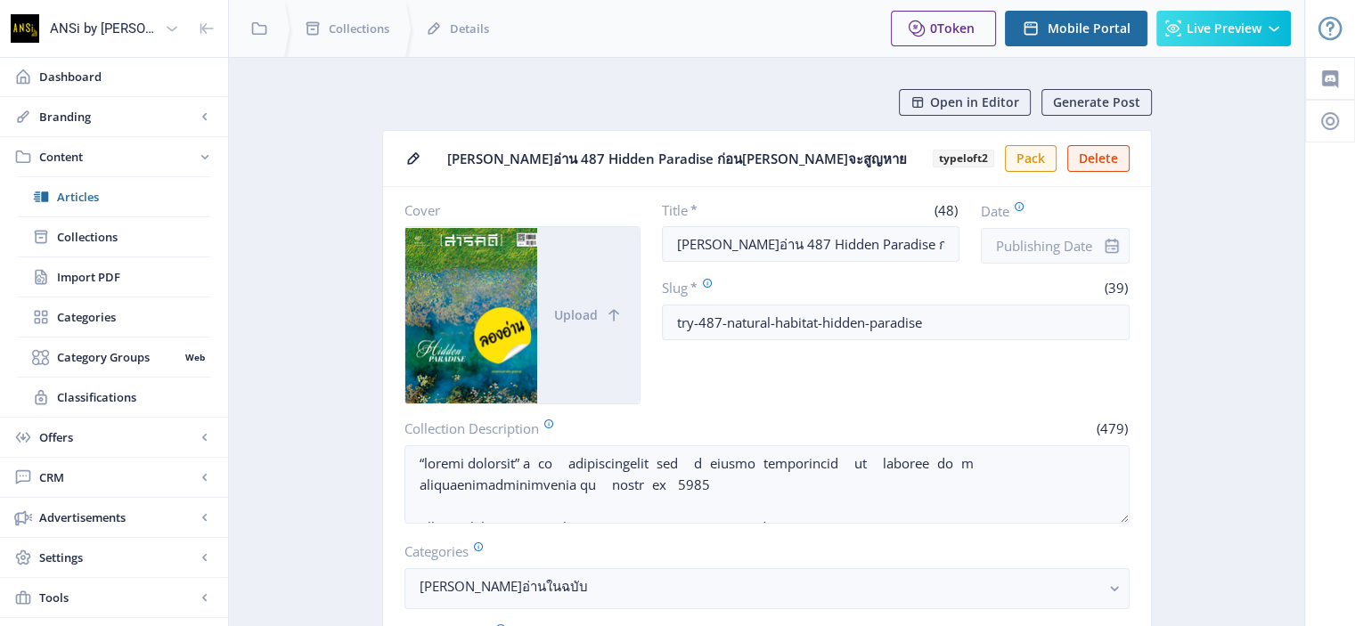
click at [691, 206] on span "*" at bounding box center [693, 210] width 10 height 18
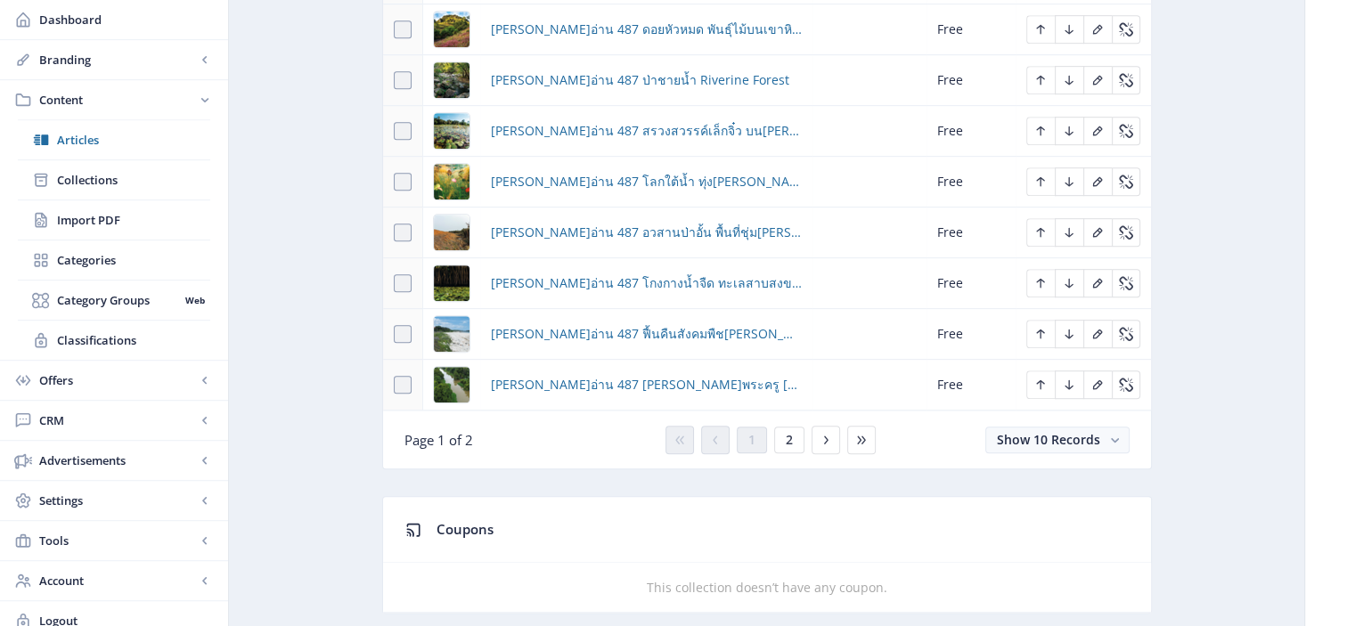
scroll to position [1066, 0]
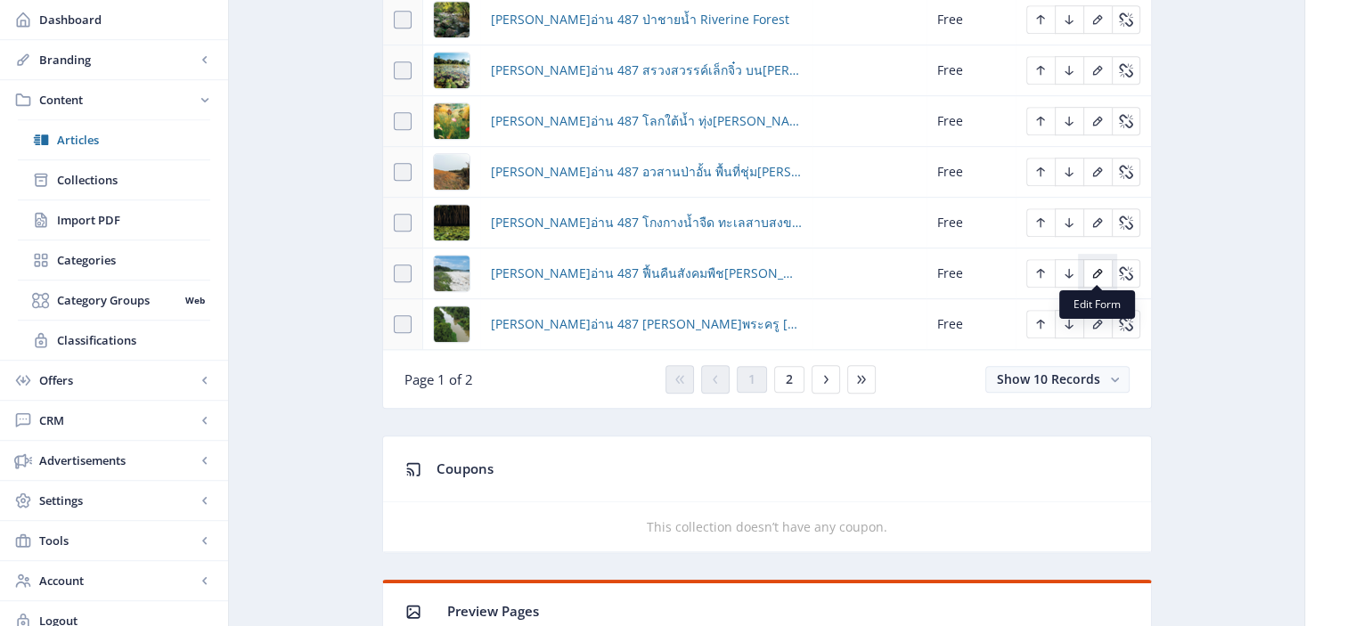
click at [1092, 266] on icon "Edit page" at bounding box center [1097, 273] width 14 height 14
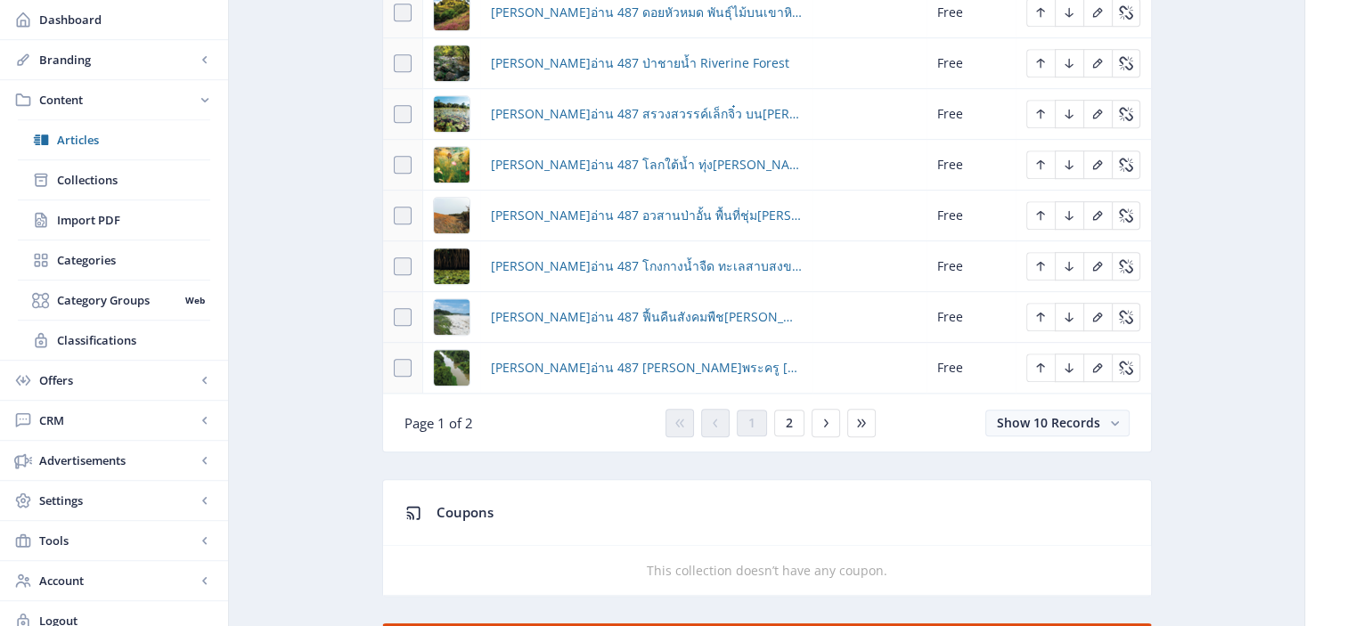
scroll to position [1021, 0]
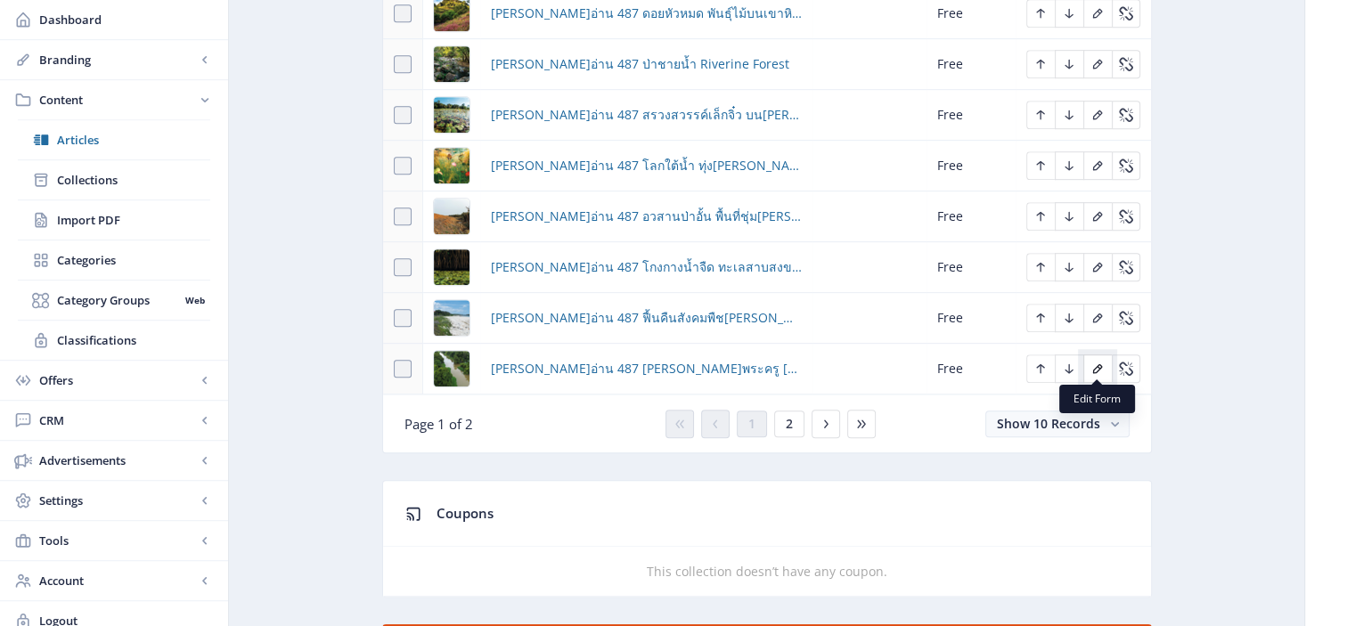
click at [1095, 362] on icon "Edit page" at bounding box center [1097, 369] width 14 height 14
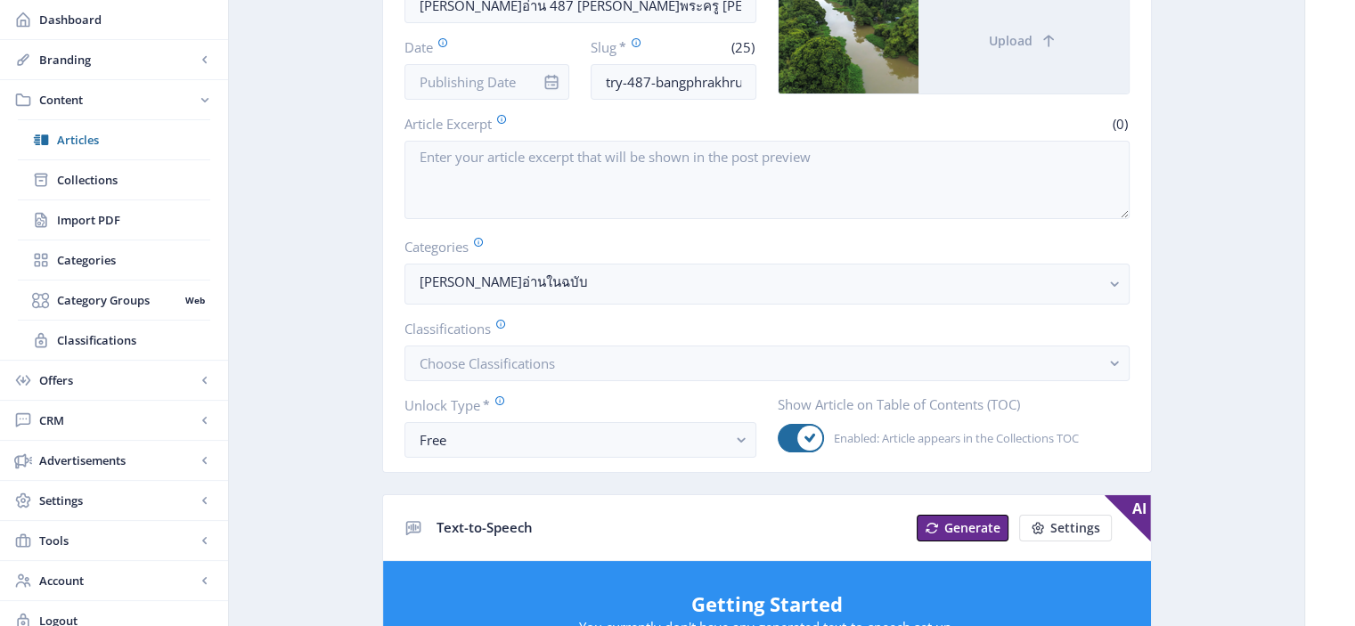
scroll to position [93, 0]
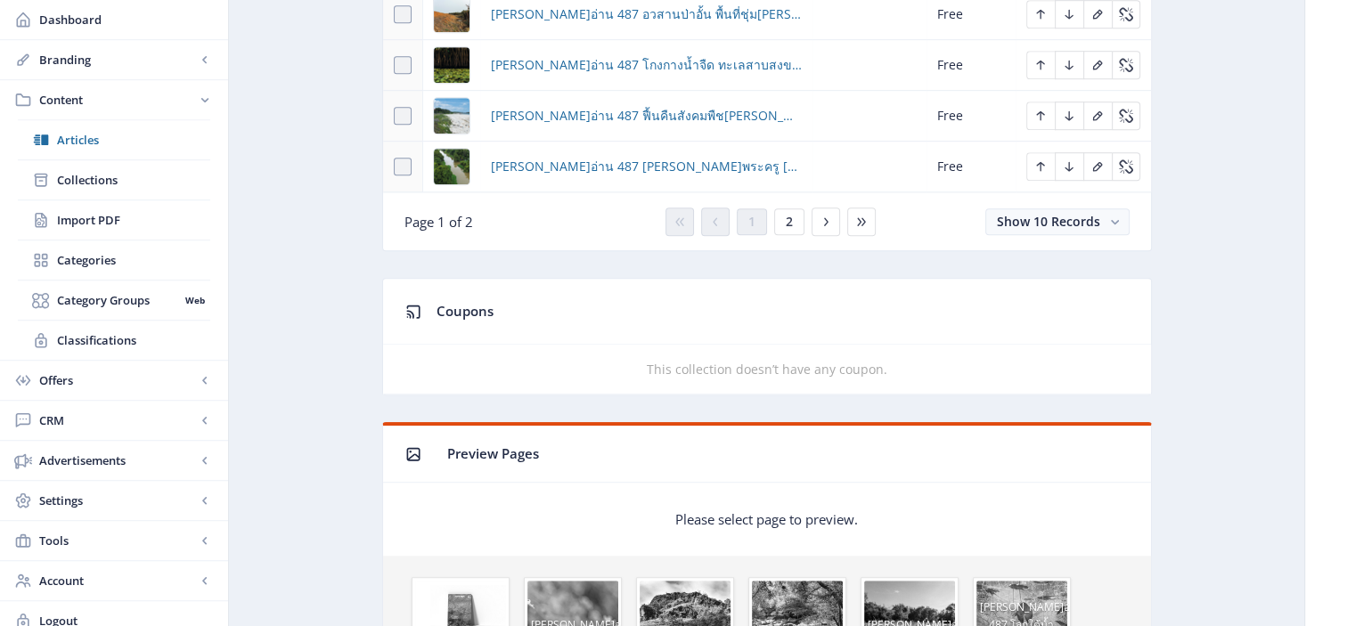
scroll to position [1224, 0]
click at [820, 214] on icon at bounding box center [826, 221] width 14 height 14
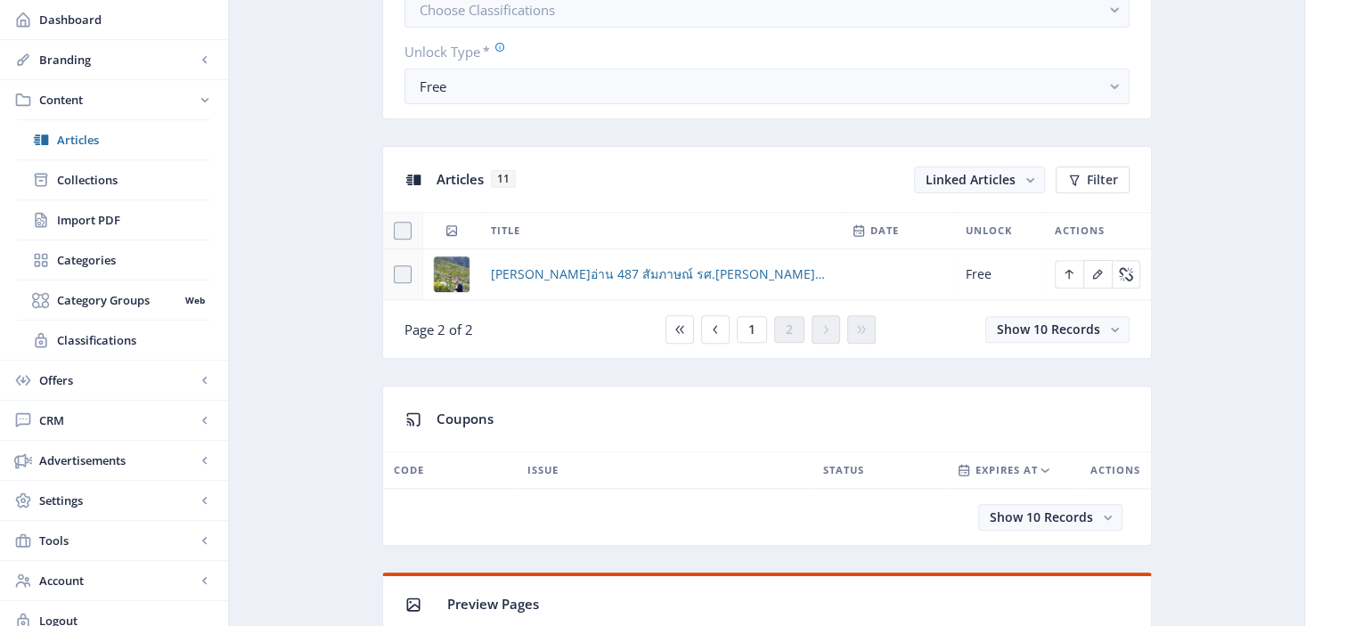
scroll to position [634, 0]
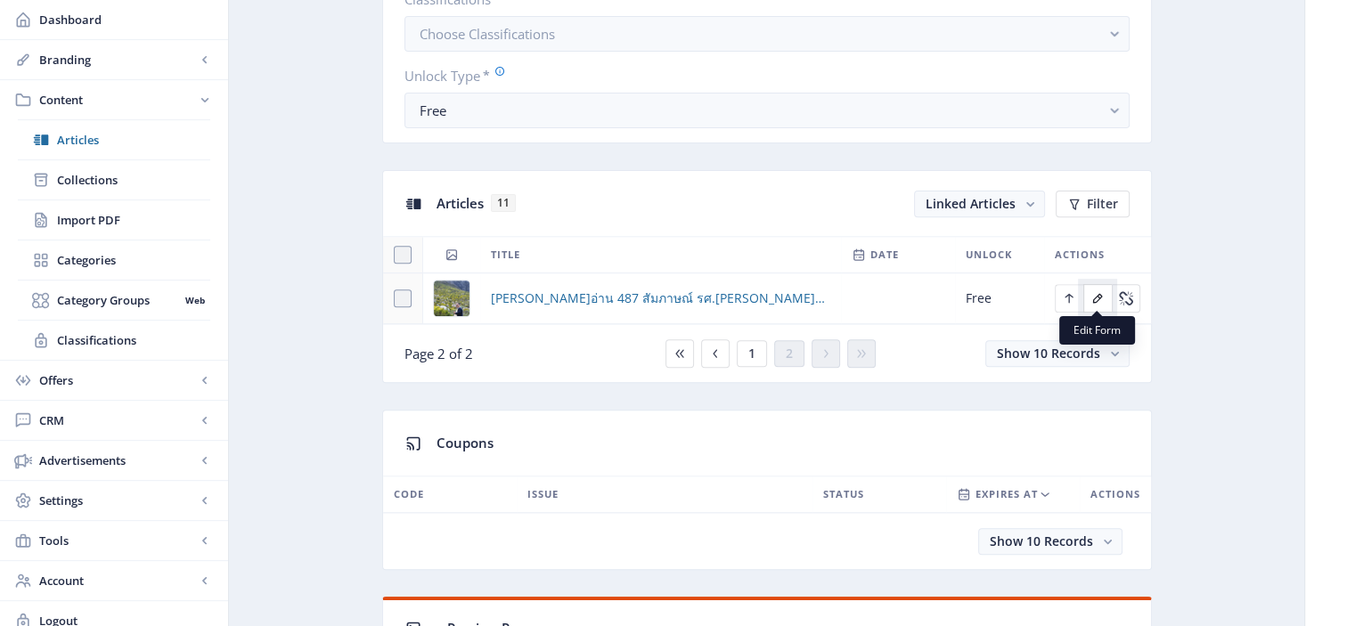
click at [1098, 294] on icon "Edit page" at bounding box center [1098, 299] width 10 height 10
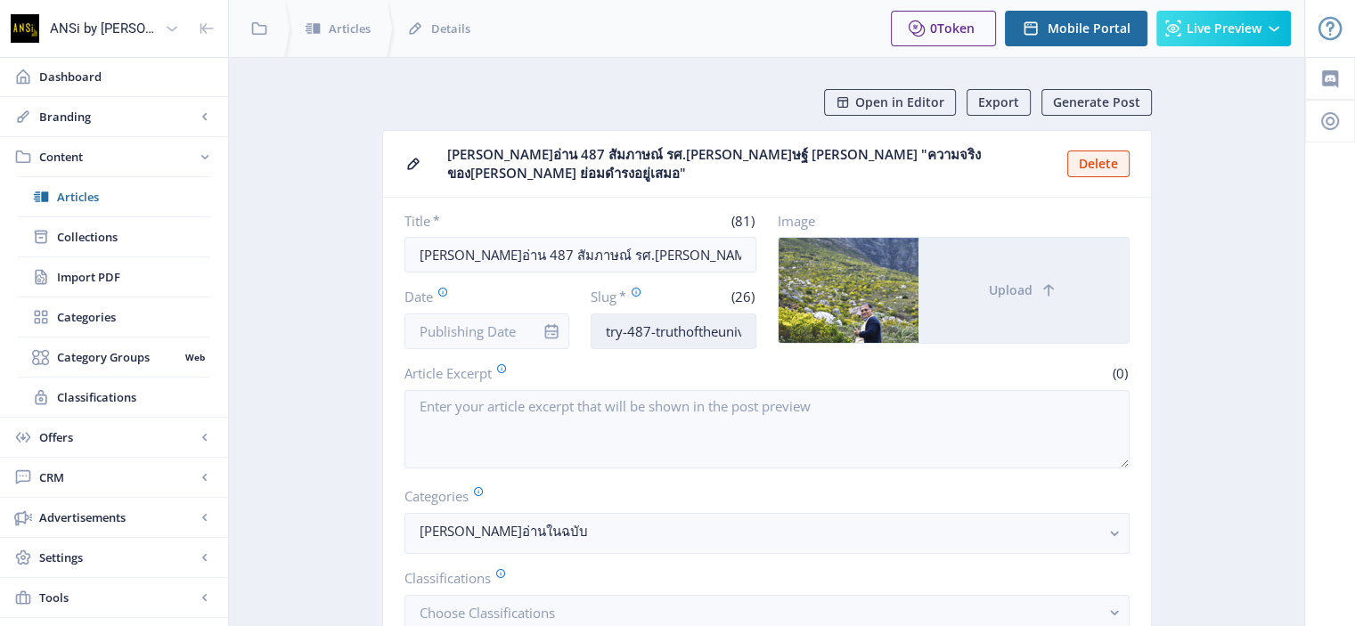
click at [715, 321] on input "try-487-truthoftheuniverse" at bounding box center [674, 332] width 166 height 36
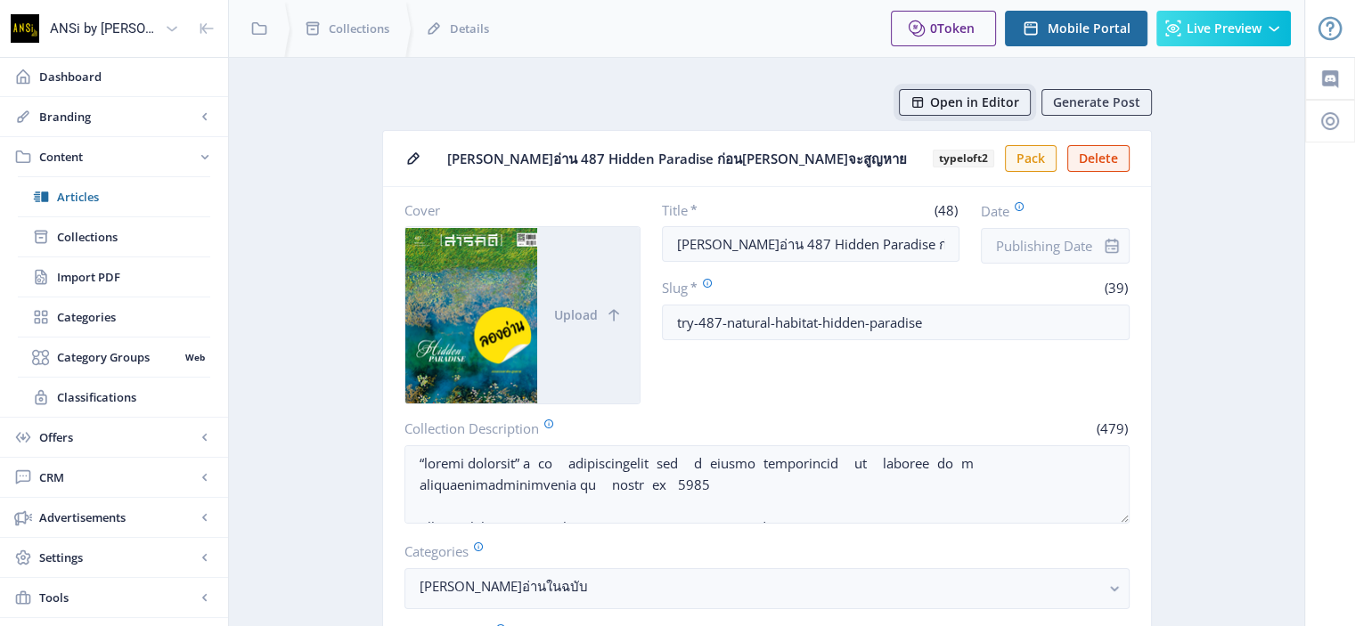
click at [939, 95] on span "Open in Editor" at bounding box center [974, 102] width 89 height 14
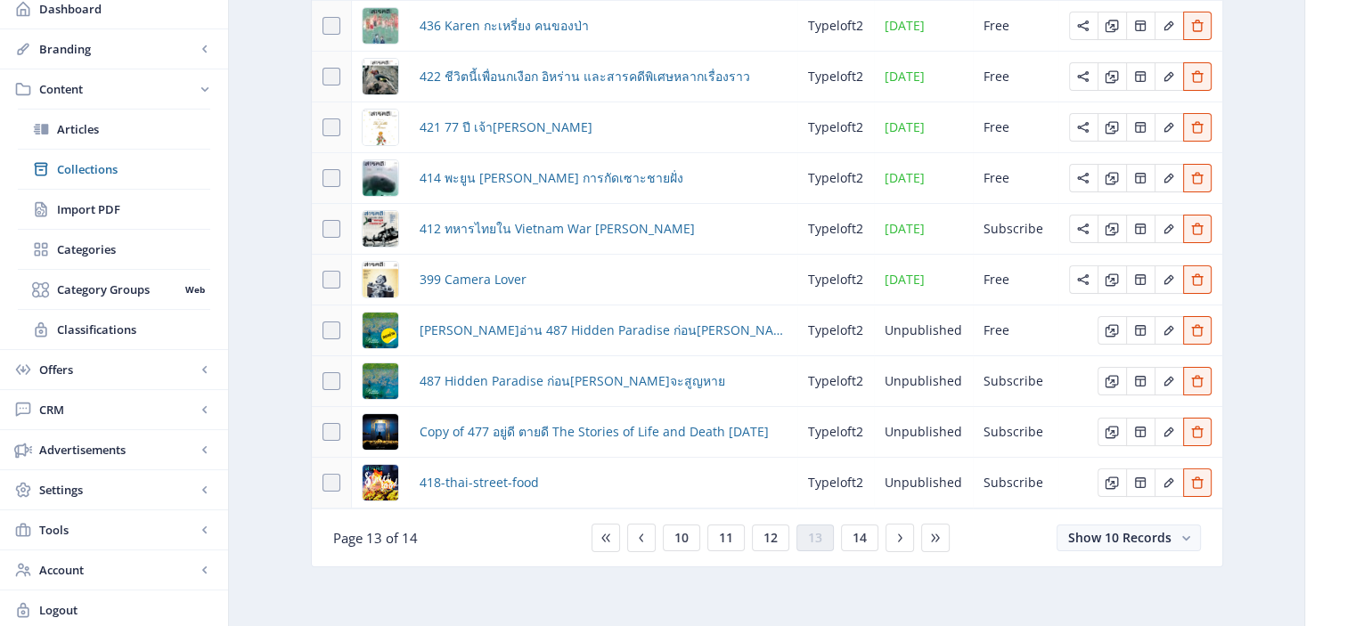
scroll to position [238, 0]
click at [1160, 378] on button "Edit page" at bounding box center [1169, 382] width 29 height 29
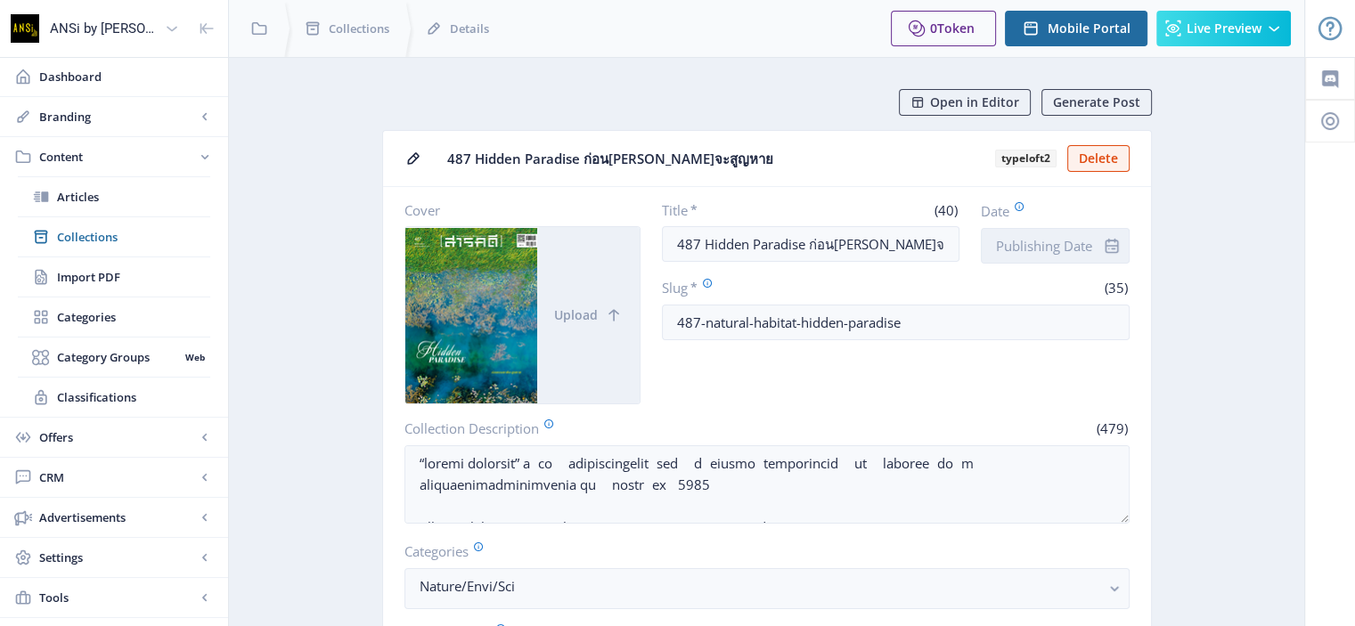
click at [1034, 245] on input "Date" at bounding box center [1055, 246] width 149 height 36
